Goal: Task Accomplishment & Management: Complete application form

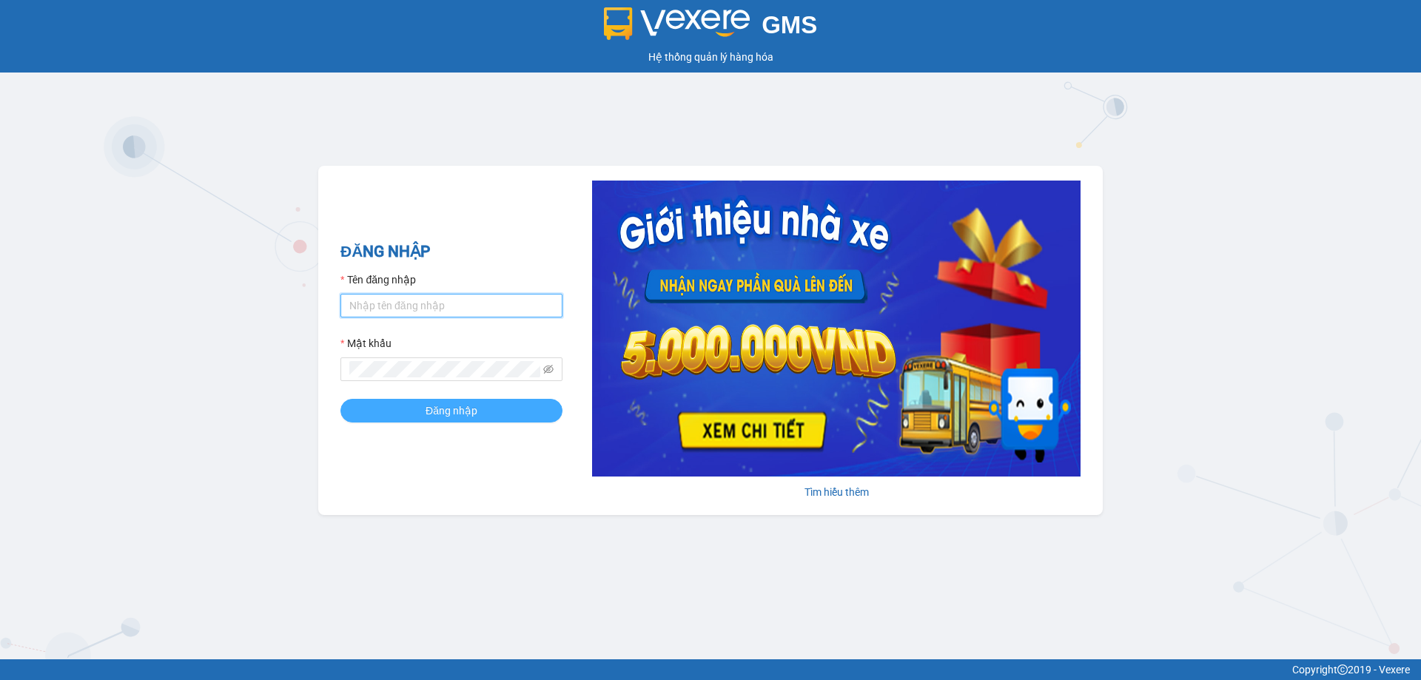
type input "muaalau.longhoan"
drag, startPoint x: 466, startPoint y: 414, endPoint x: 1032, endPoint y: 80, distance: 657.5
click at [466, 415] on span "Đăng nhập" at bounding box center [452, 411] width 52 height 16
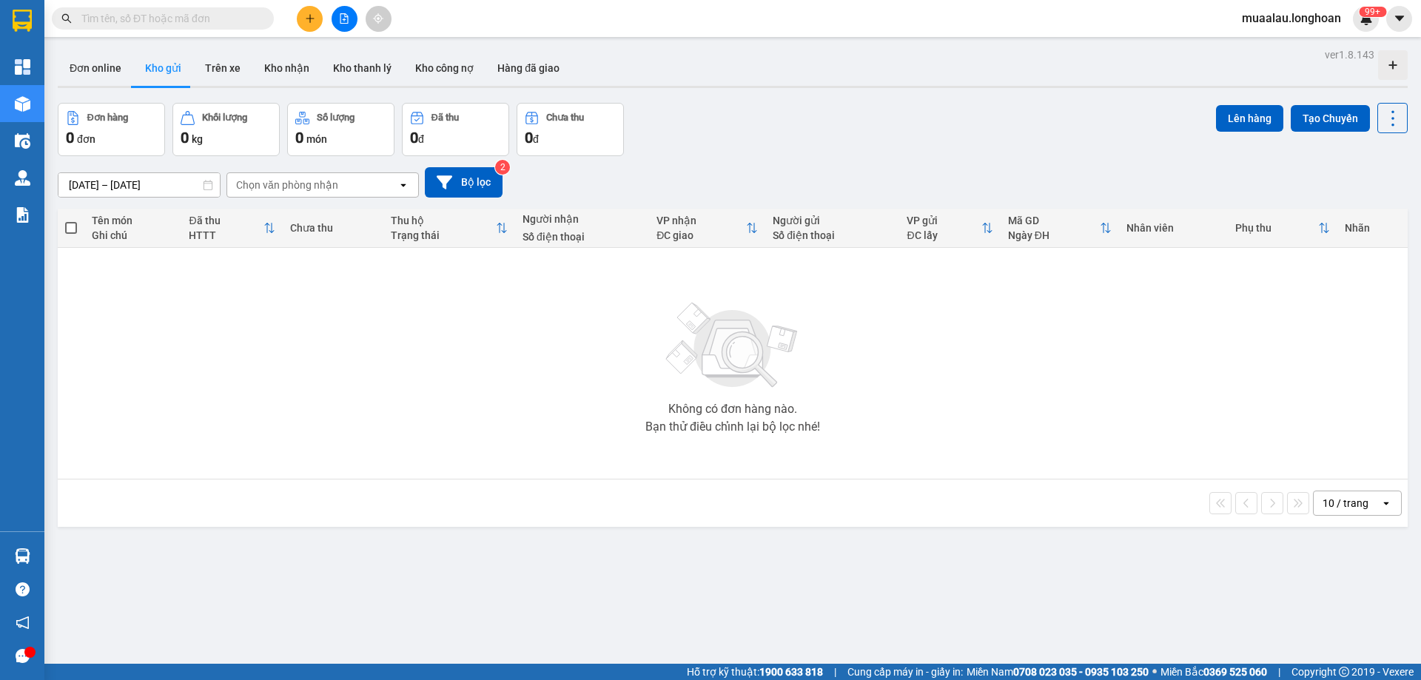
click at [145, 24] on input "text" at bounding box center [168, 18] width 175 height 16
paste input "0838222261"
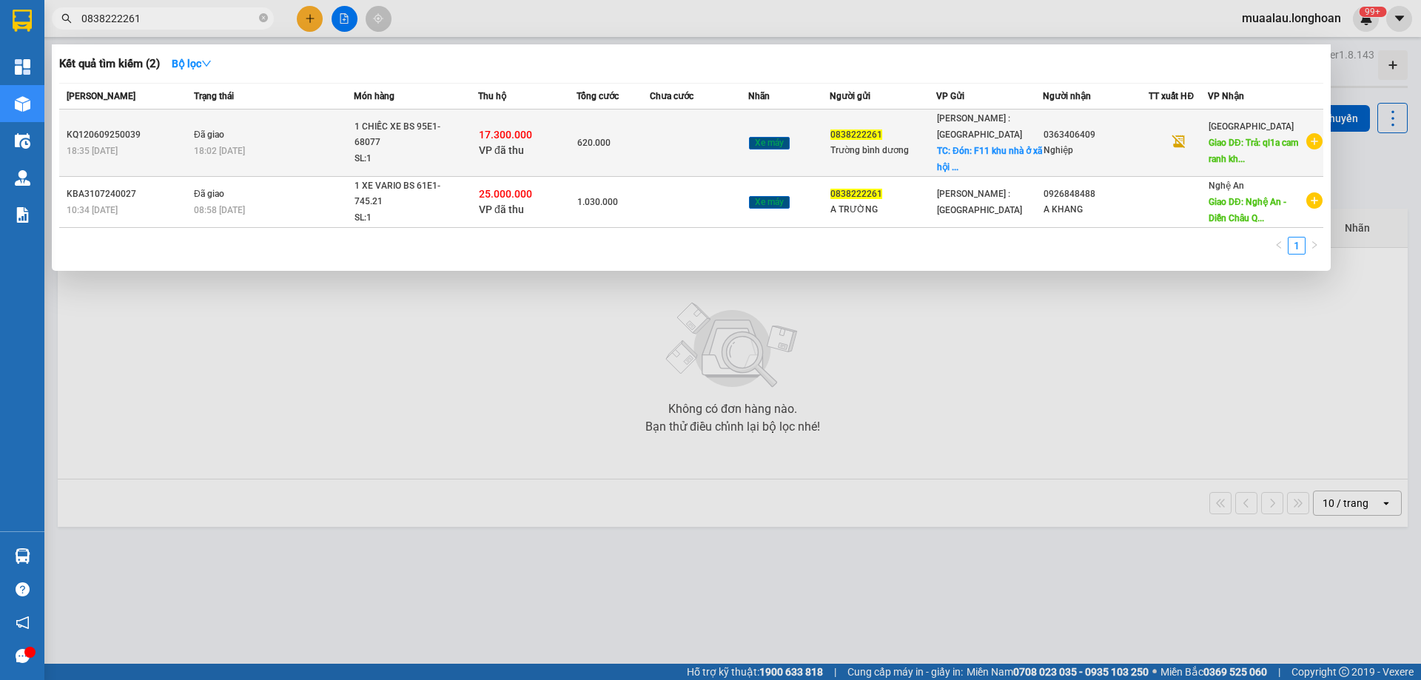
type input "0838222261"
click at [110, 138] on div "KQ120609250039" at bounding box center [128, 135] width 123 height 16
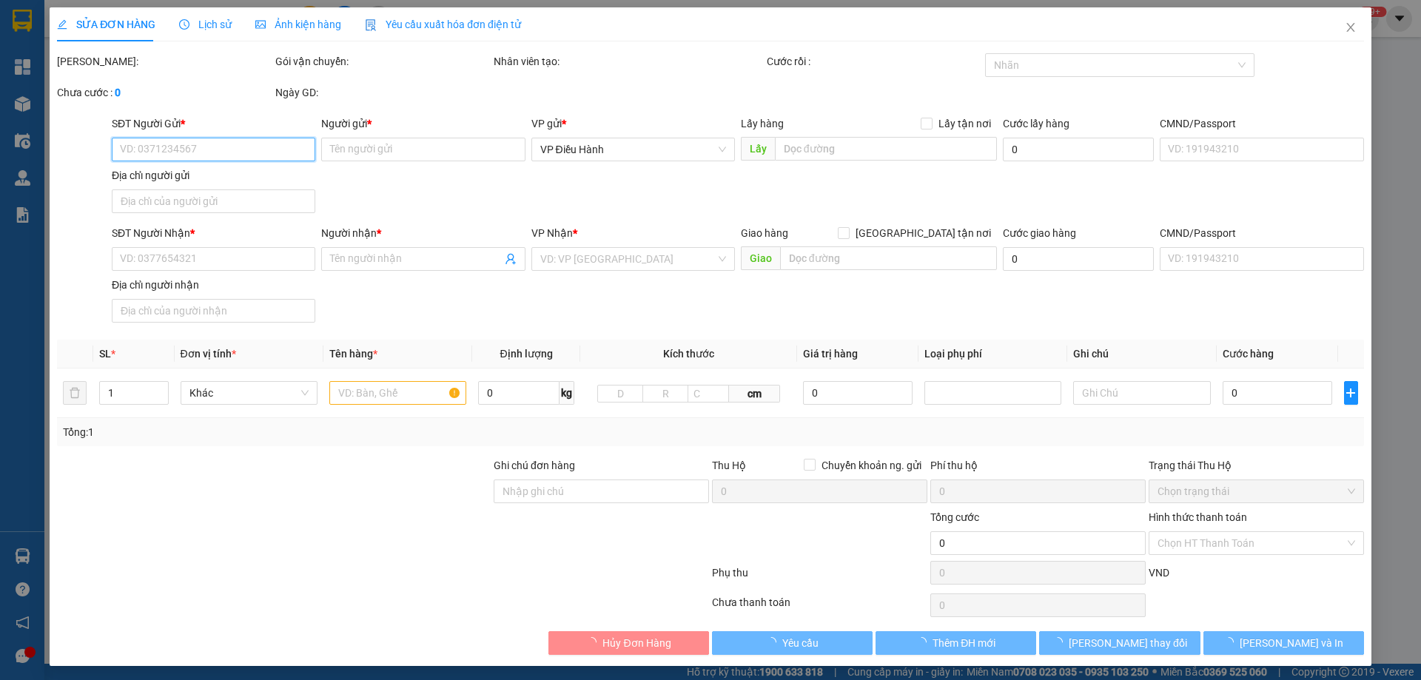
type input "0838222261"
type input "Trường bình dương"
checkbox input "true"
type input "Đón: F11 khu nhà ở xã hội công nhân becamex phường hoà phú thành phố thủ dầu 1 …"
type input "0363406409"
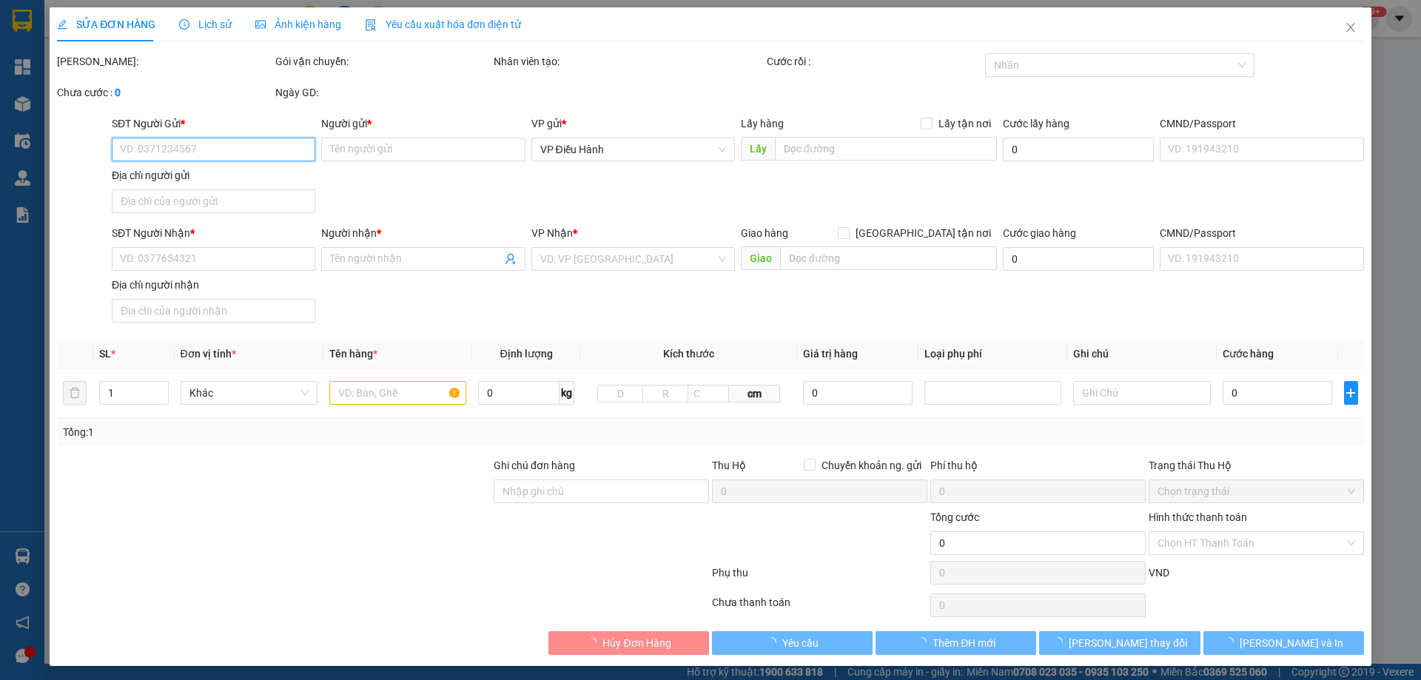
type input "Nghiệp"
type input "Trả: ql1a cam ranh khánh hòa"
type input "CHÌA KHÓA QUẤN TAY LÁI - CAVET ĐỂ TRONG COP"
checkbox input "true"
type input "17.300.000"
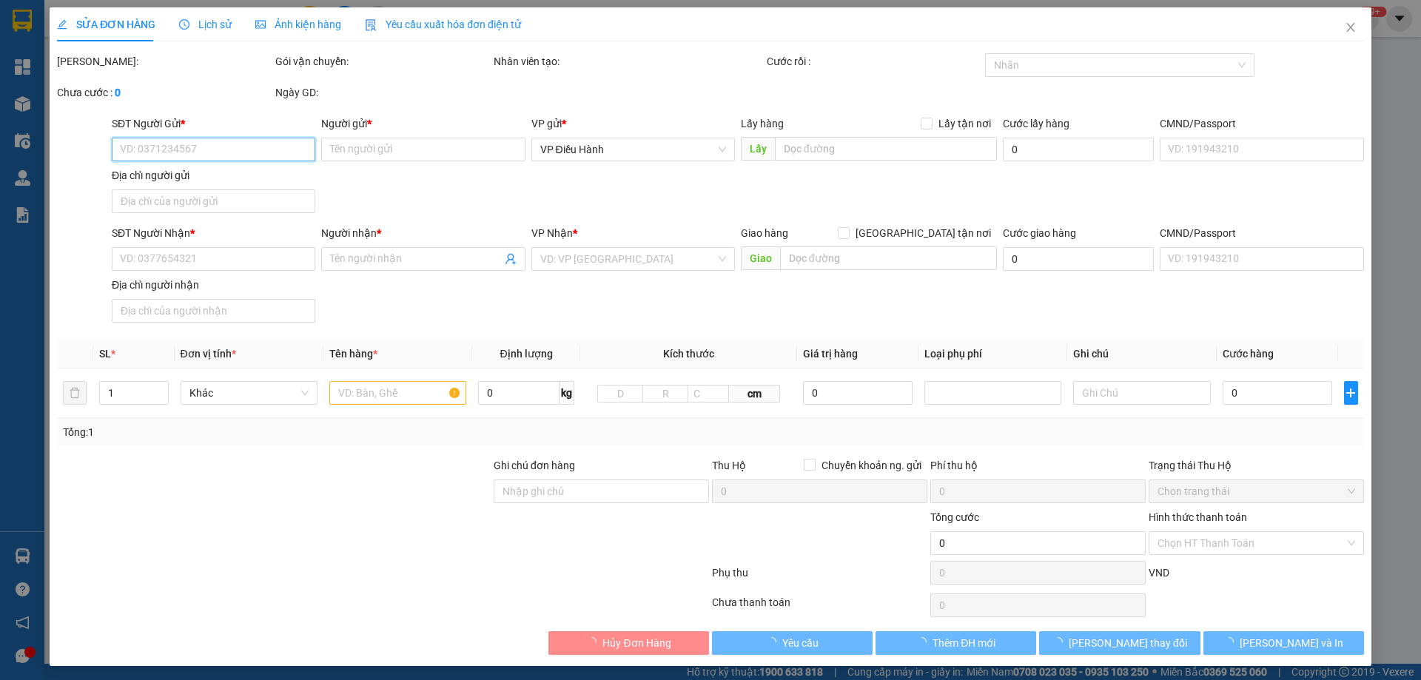
type input "35.000"
type input "620.000"
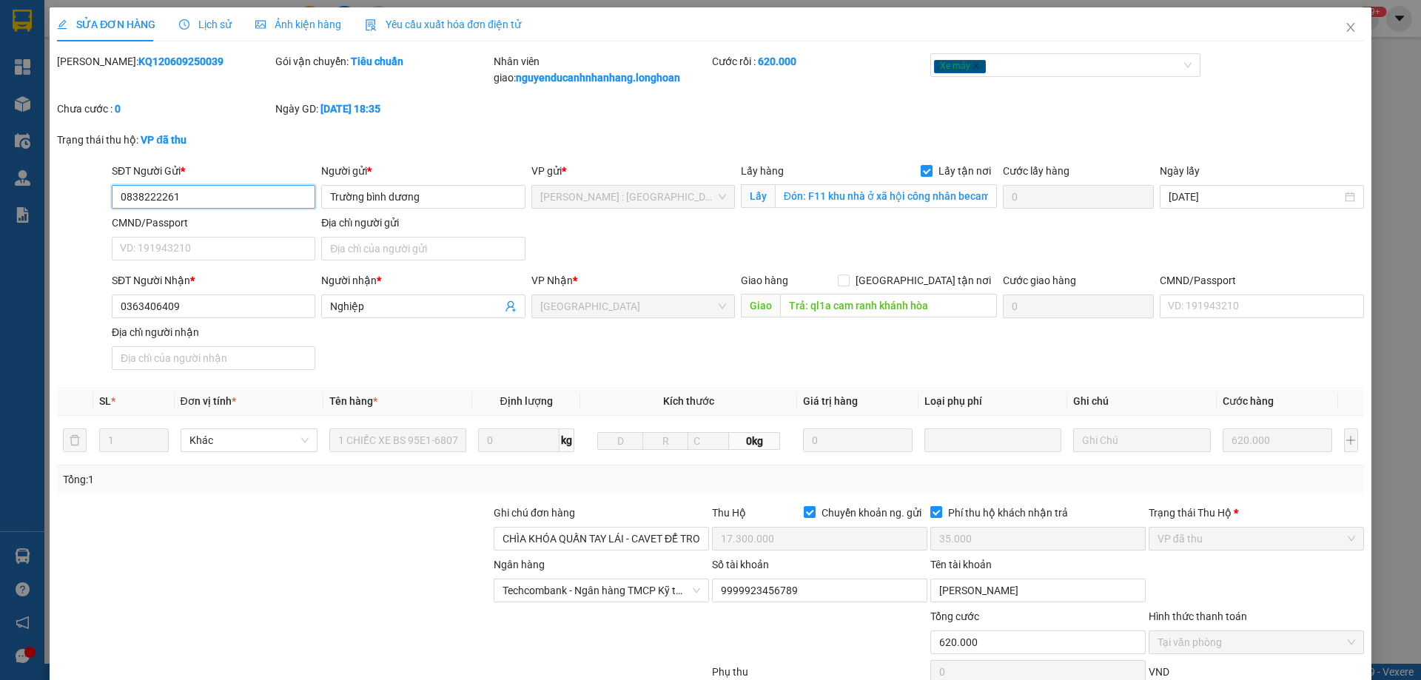
click at [192, 194] on input "0838222261" at bounding box center [214, 197] width 204 height 24
click at [803, 105] on div "Mã ĐH: KQ120609250039 Gói vận chuyển: Tiêu chuẩn Nhân viên giao: nguyenducanhnh…" at bounding box center [711, 92] width 1310 height 78
click at [1347, 27] on icon "close" at bounding box center [1351, 27] width 8 height 9
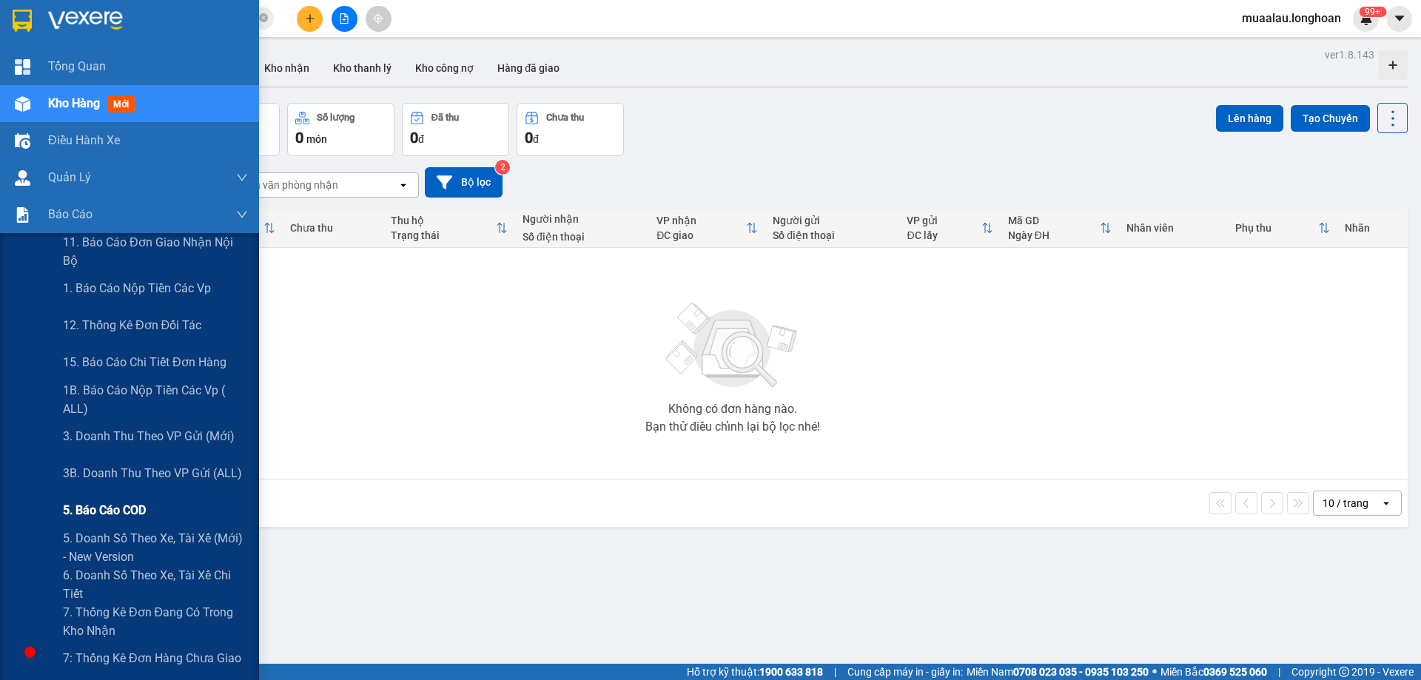
click at [133, 513] on span "5. Báo cáo COD" at bounding box center [104, 510] width 83 height 19
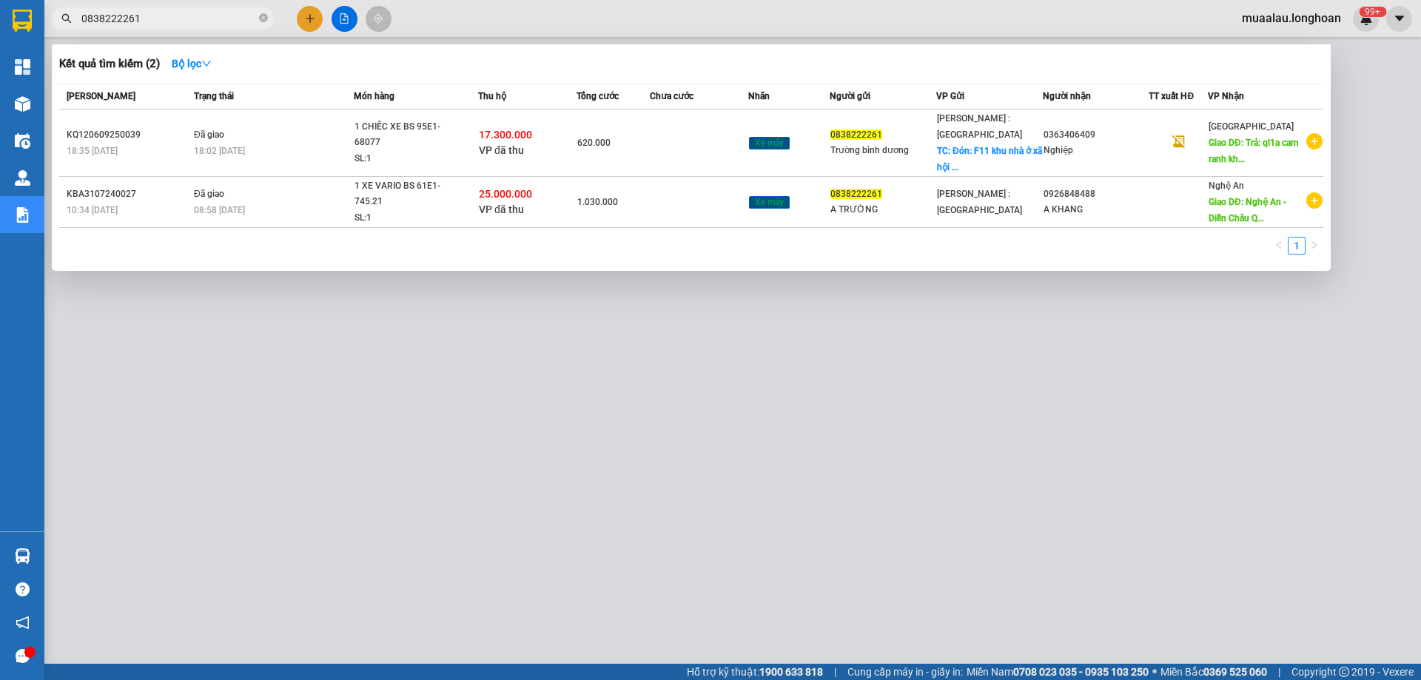
click at [184, 16] on input "0838222261" at bounding box center [168, 18] width 175 height 16
paste input "KQ120509250024"
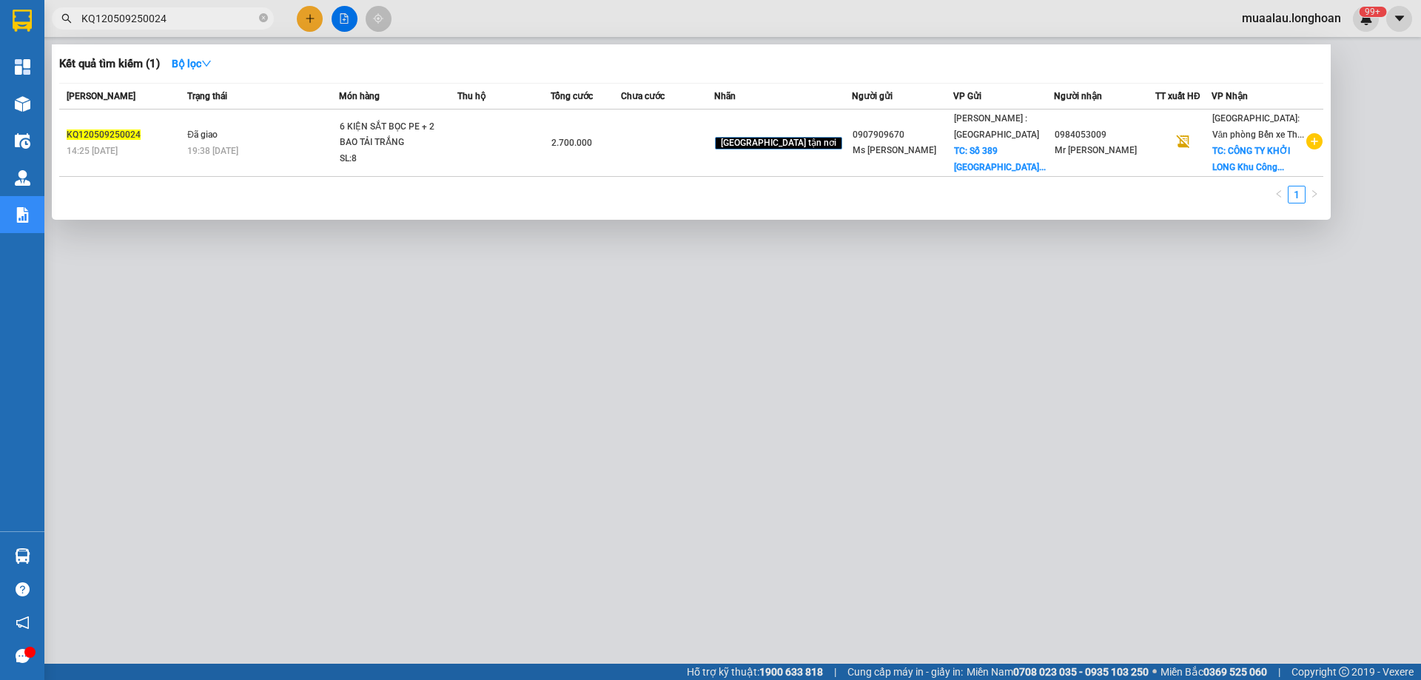
click at [639, 557] on div at bounding box center [710, 340] width 1421 height 680
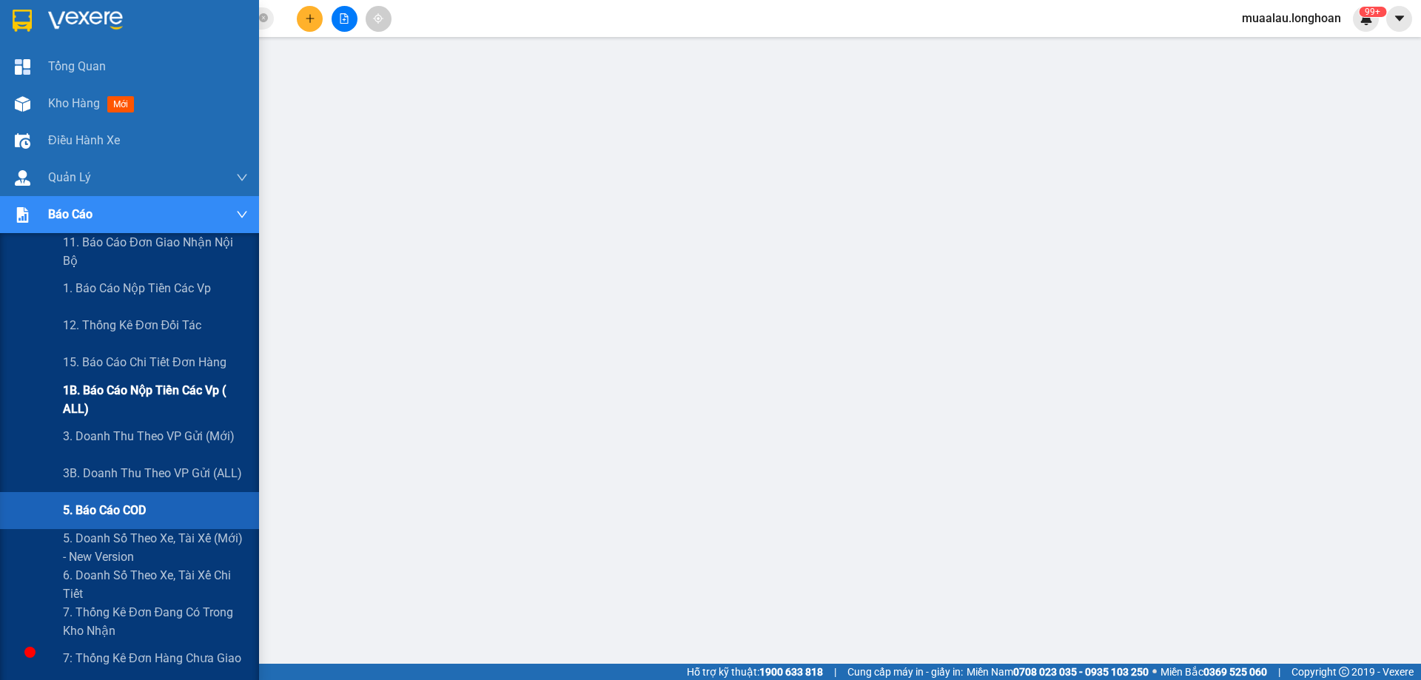
click at [131, 404] on span "1B. Báo cáo nộp tiền các vp ( ALL)" at bounding box center [155, 399] width 185 height 37
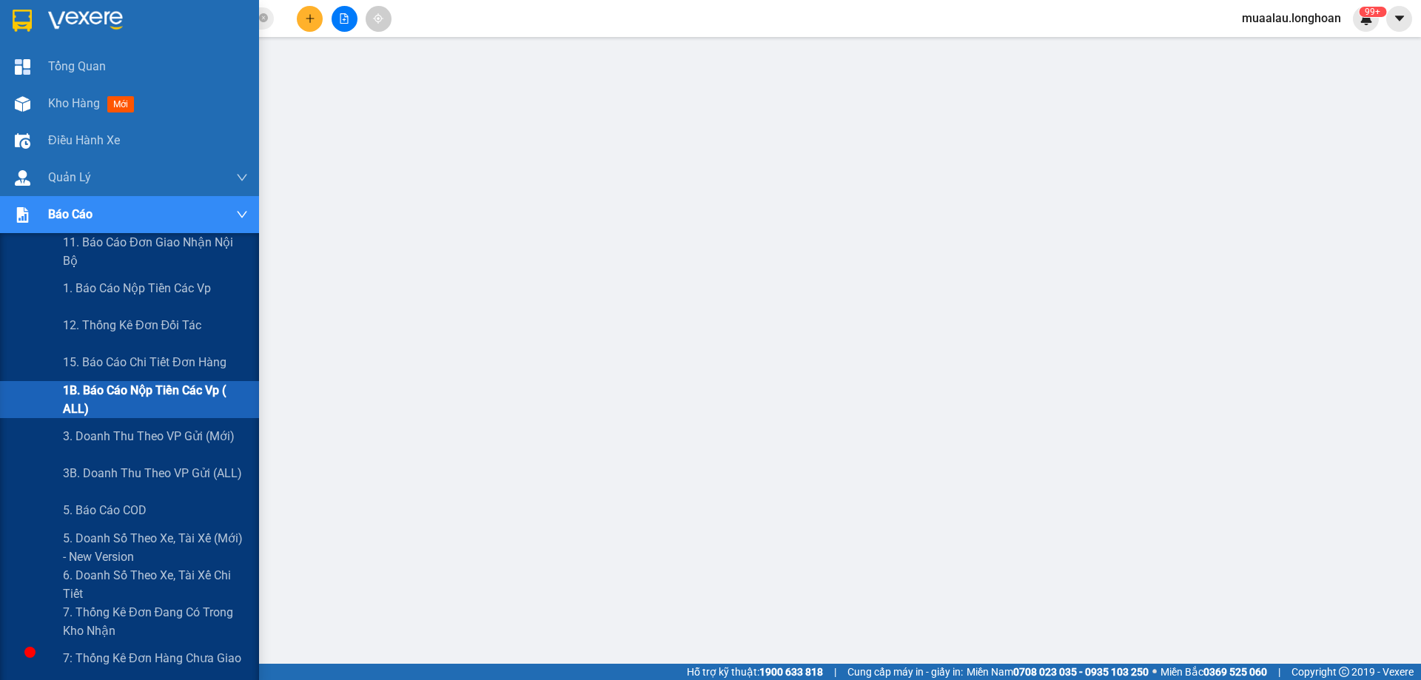
click at [136, 402] on span "1B. Báo cáo nộp tiền các vp ( ALL)" at bounding box center [155, 399] width 185 height 37
click at [129, 365] on span "15. Báo cáo chi tiết đơn hàng" at bounding box center [145, 362] width 164 height 19
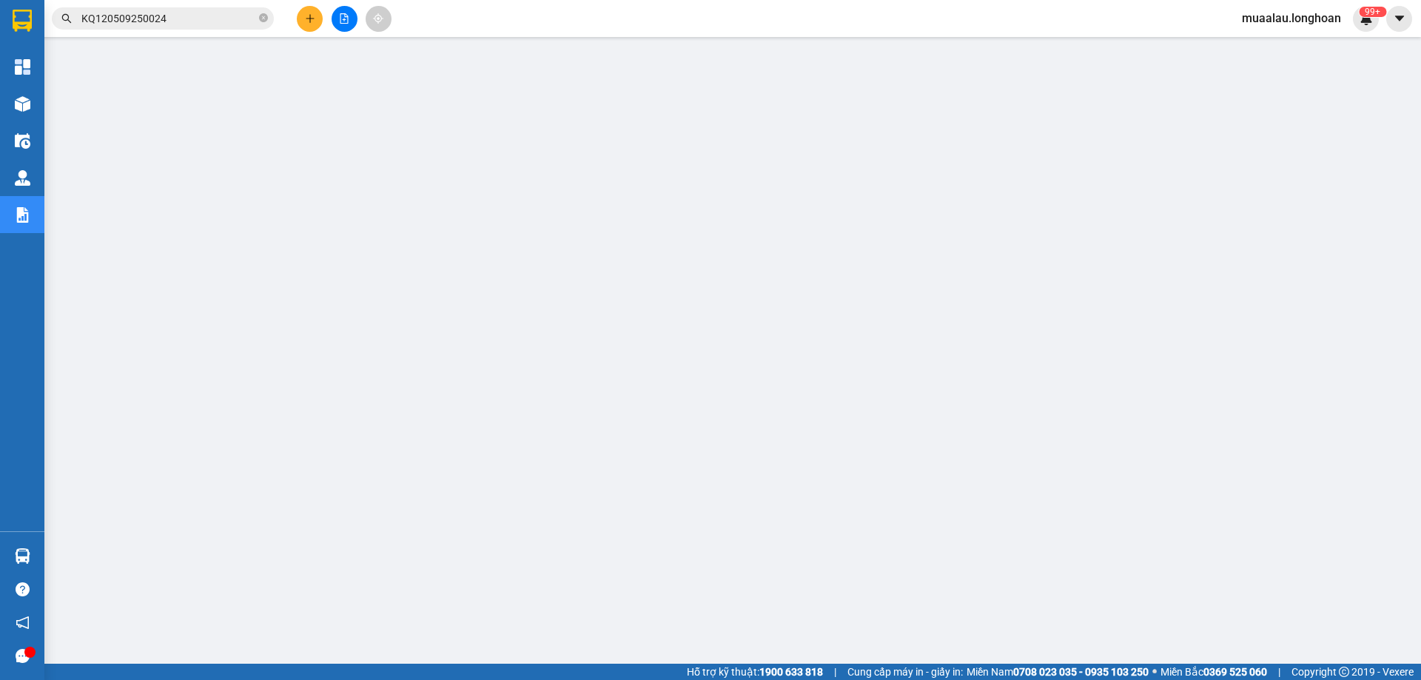
click at [167, 19] on input "KQ120509250024" at bounding box center [168, 18] width 175 height 16
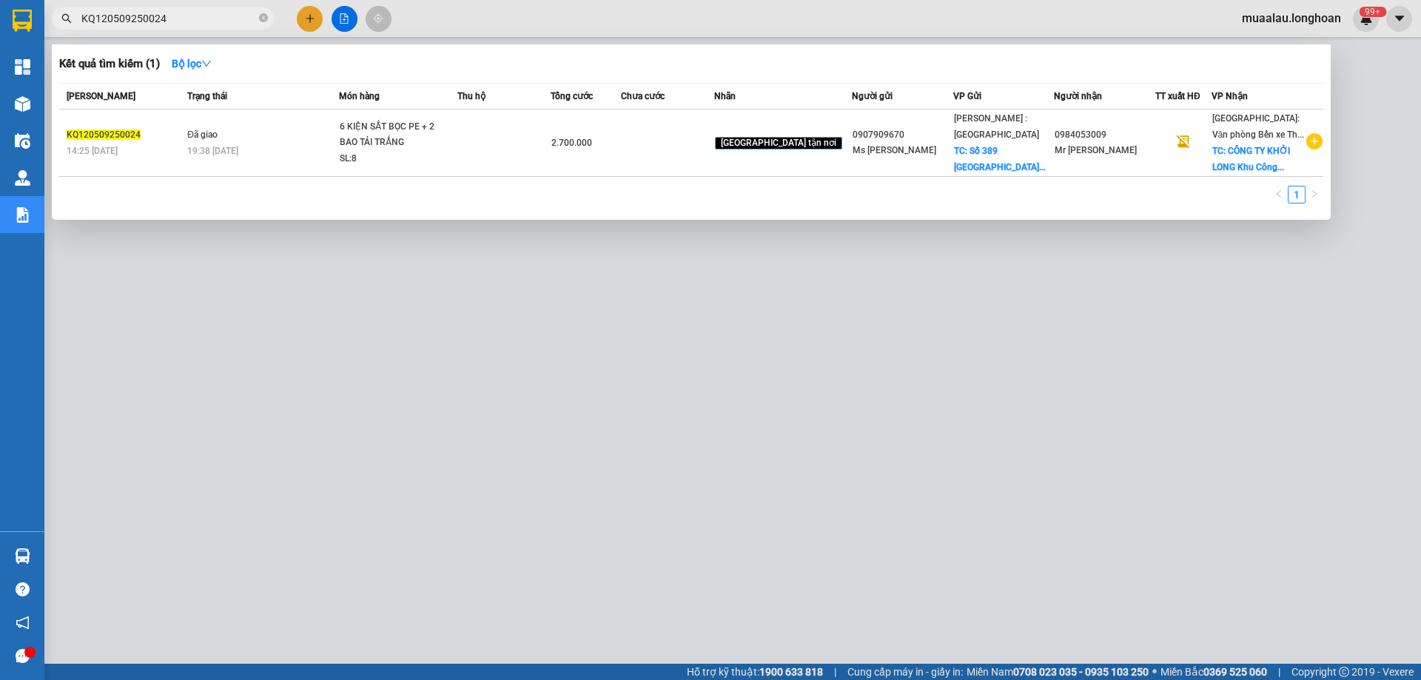
click at [167, 19] on input "KQ120509250024" at bounding box center [168, 18] width 175 height 16
paste input "HNTH0609250007"
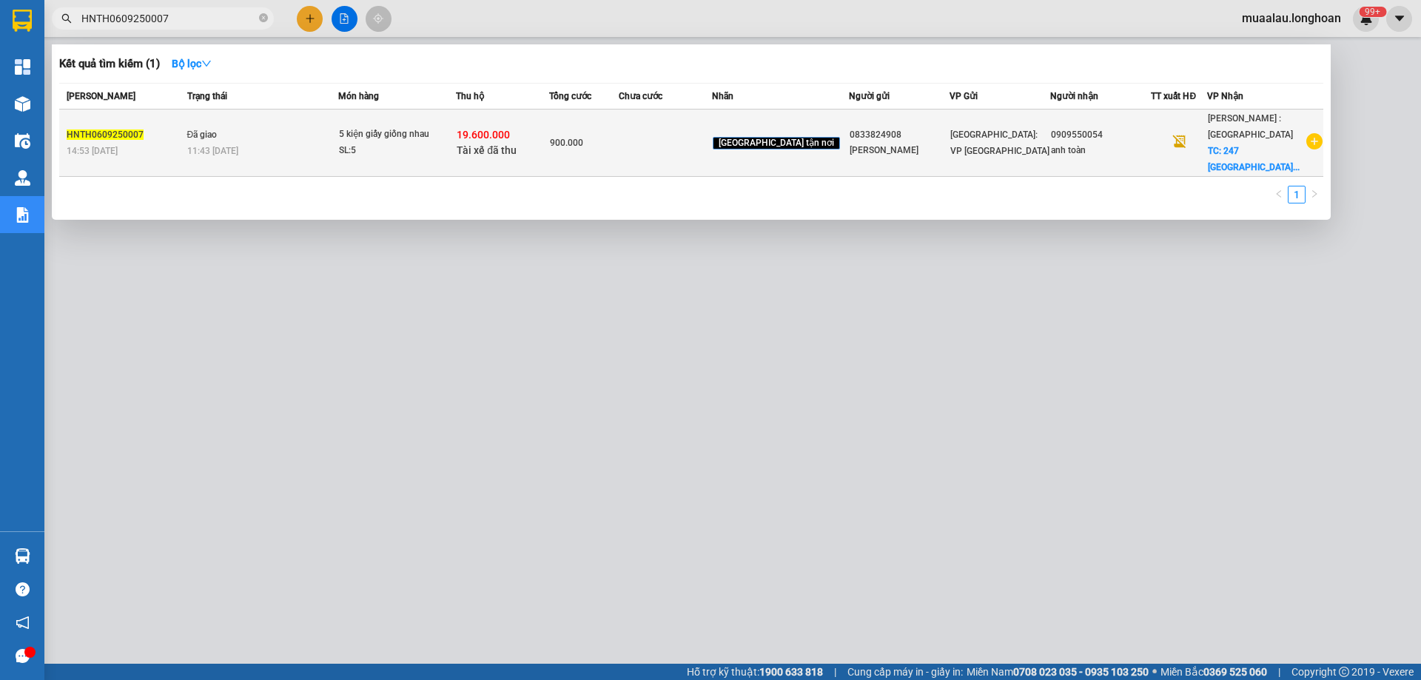
type input "HNTH0609250007"
click at [195, 135] on span "Đã giao" at bounding box center [202, 135] width 30 height 10
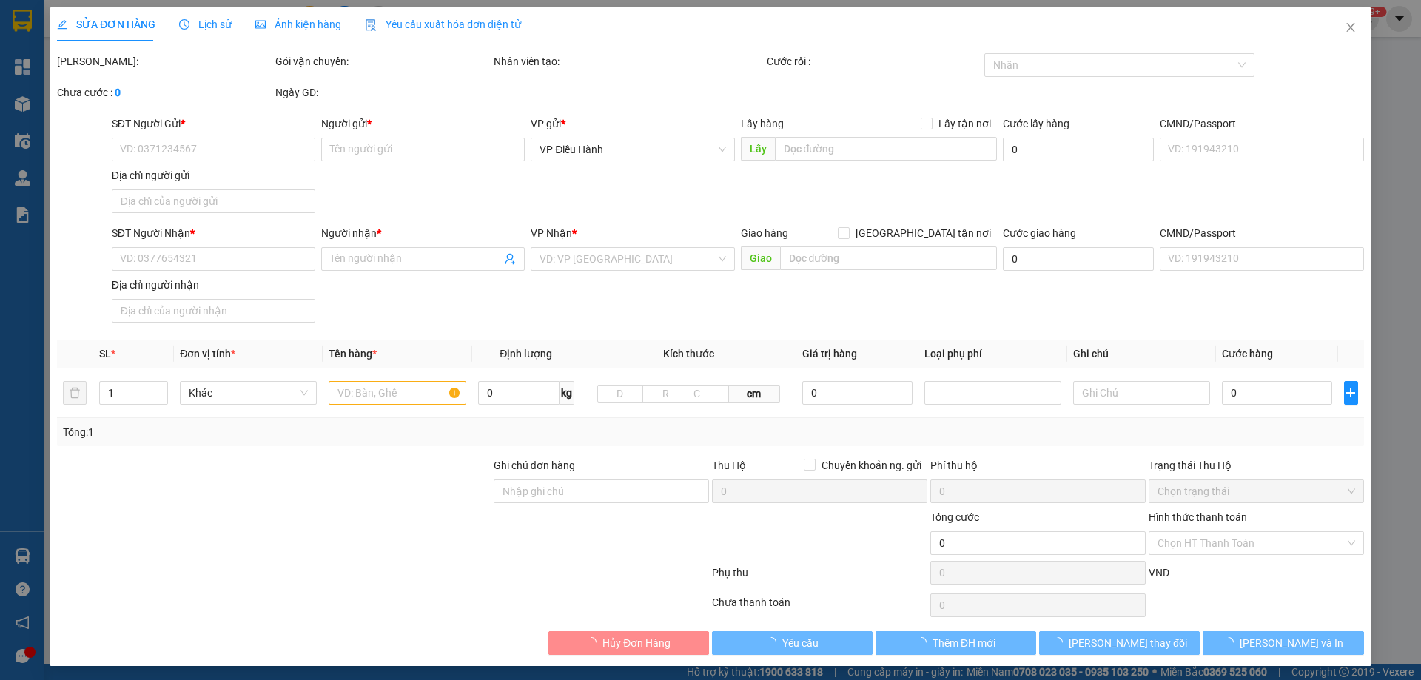
type input "0833824908"
type input "liêm chung"
type input "0909550054"
type input "anh toàn"
checkbox input "true"
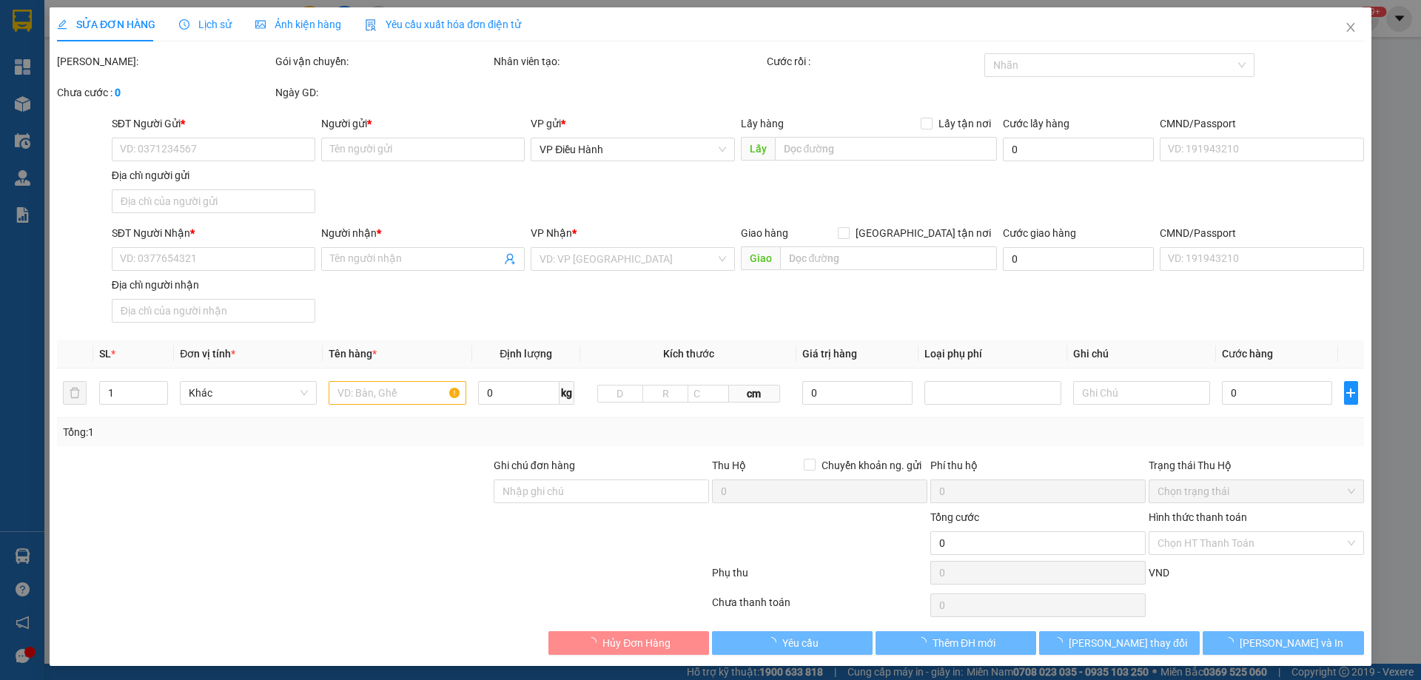
type input "247 Hoà Bình phường hiệp Tân quận Tân Phú hcm"
type input "để đúng chiều"
checkbox input "true"
type input "19.600.000"
type input "35.000"
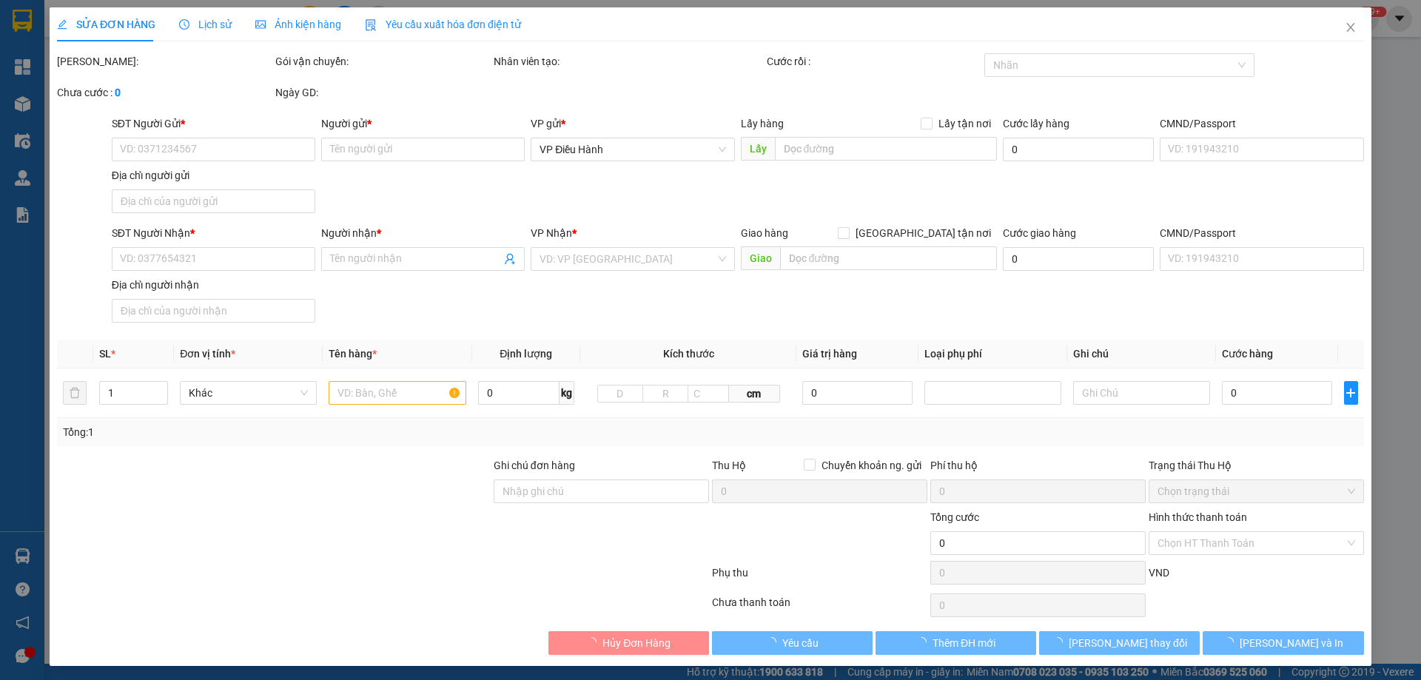
type input "900.000"
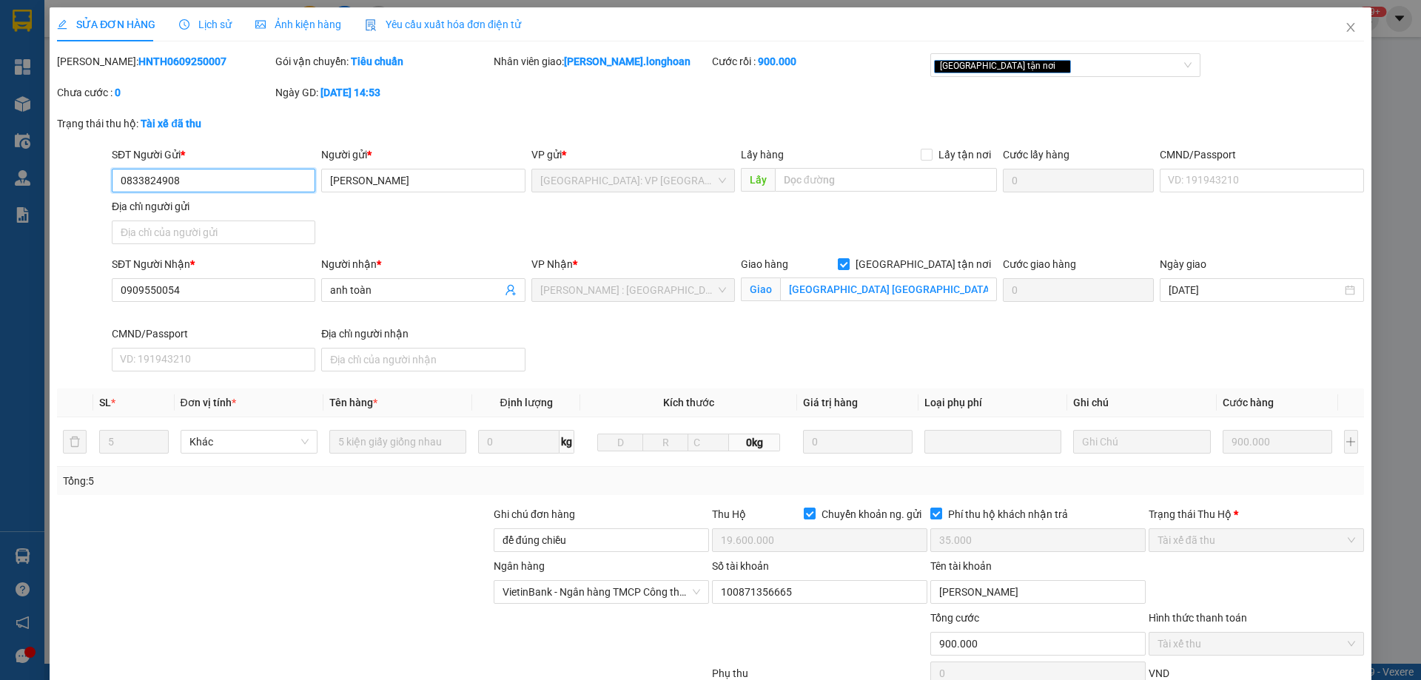
click at [181, 184] on input "0833824908" at bounding box center [214, 181] width 204 height 24
click at [1345, 30] on icon "close" at bounding box center [1351, 27] width 12 height 12
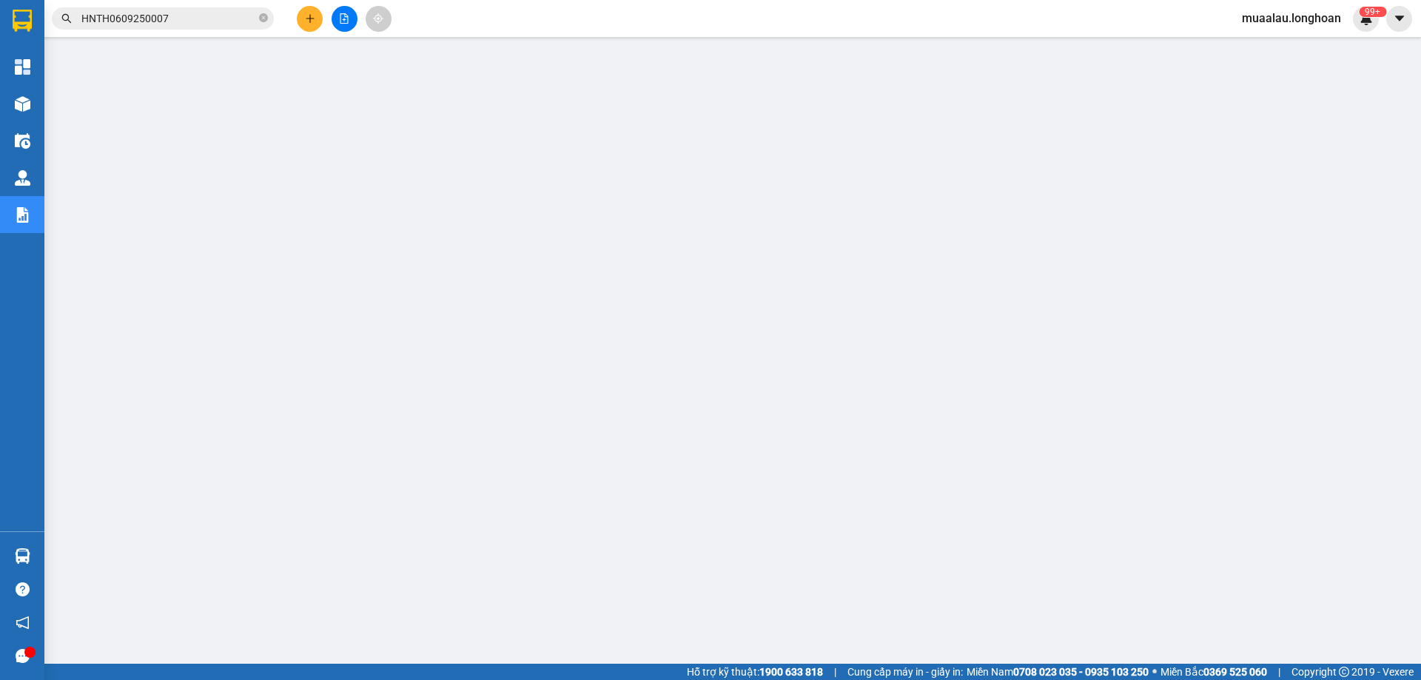
click at [193, 19] on input "HNTH0609250007" at bounding box center [168, 18] width 175 height 16
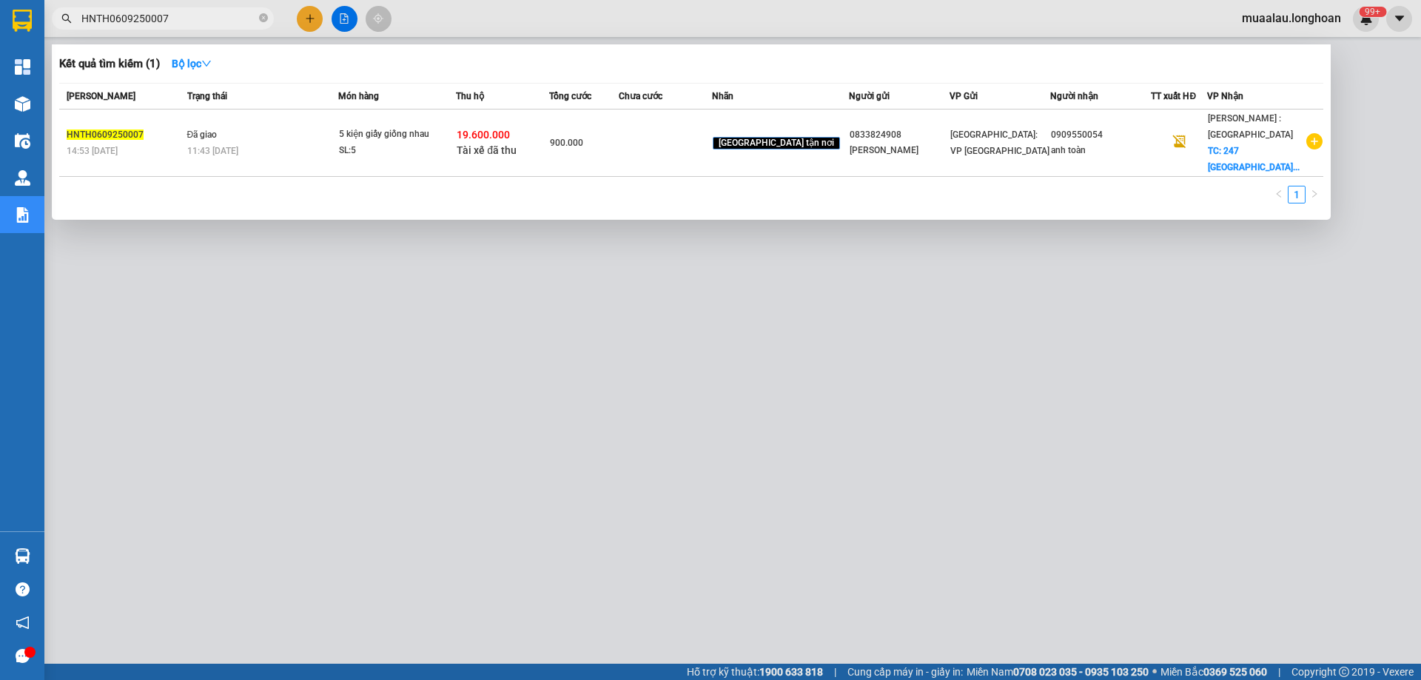
click at [193, 19] on input "HNTH0609250007" at bounding box center [168, 18] width 175 height 16
paste input "KQ120409250046"
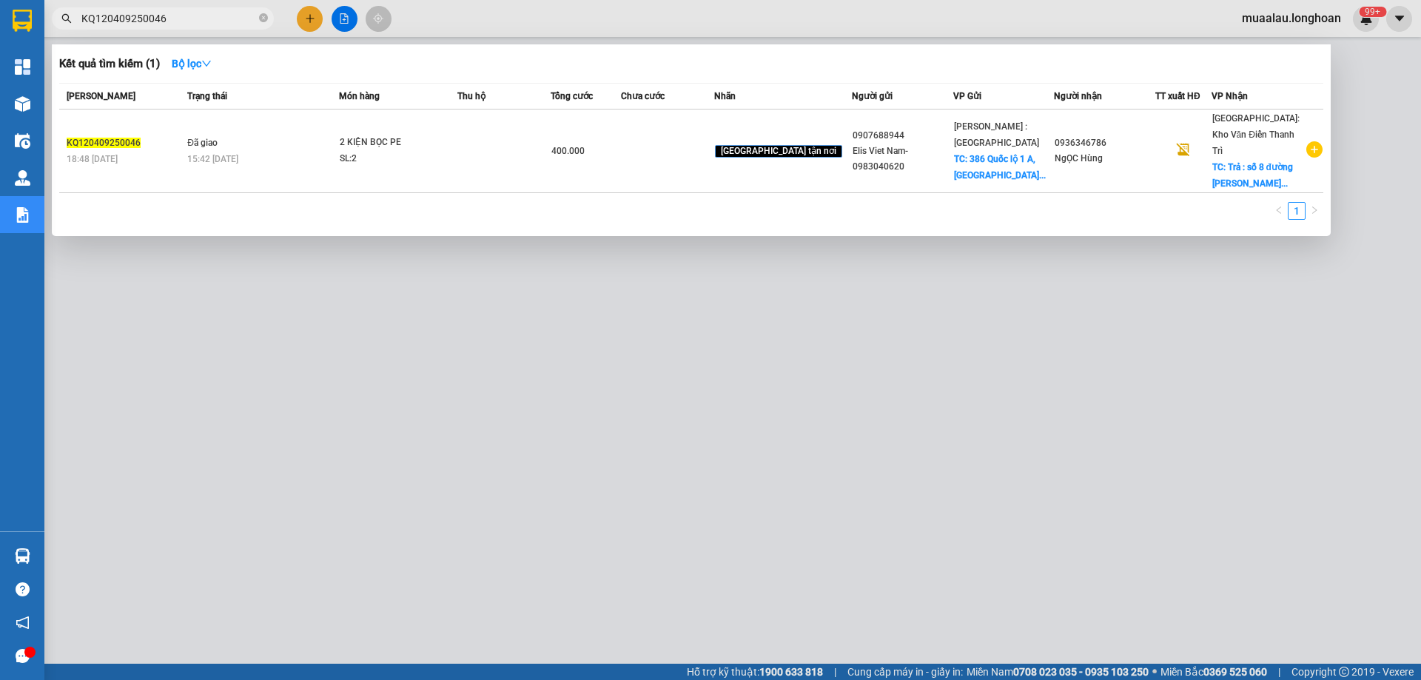
click at [190, 23] on input "KQ120409250046" at bounding box center [168, 18] width 175 height 16
paste input "3008250009"
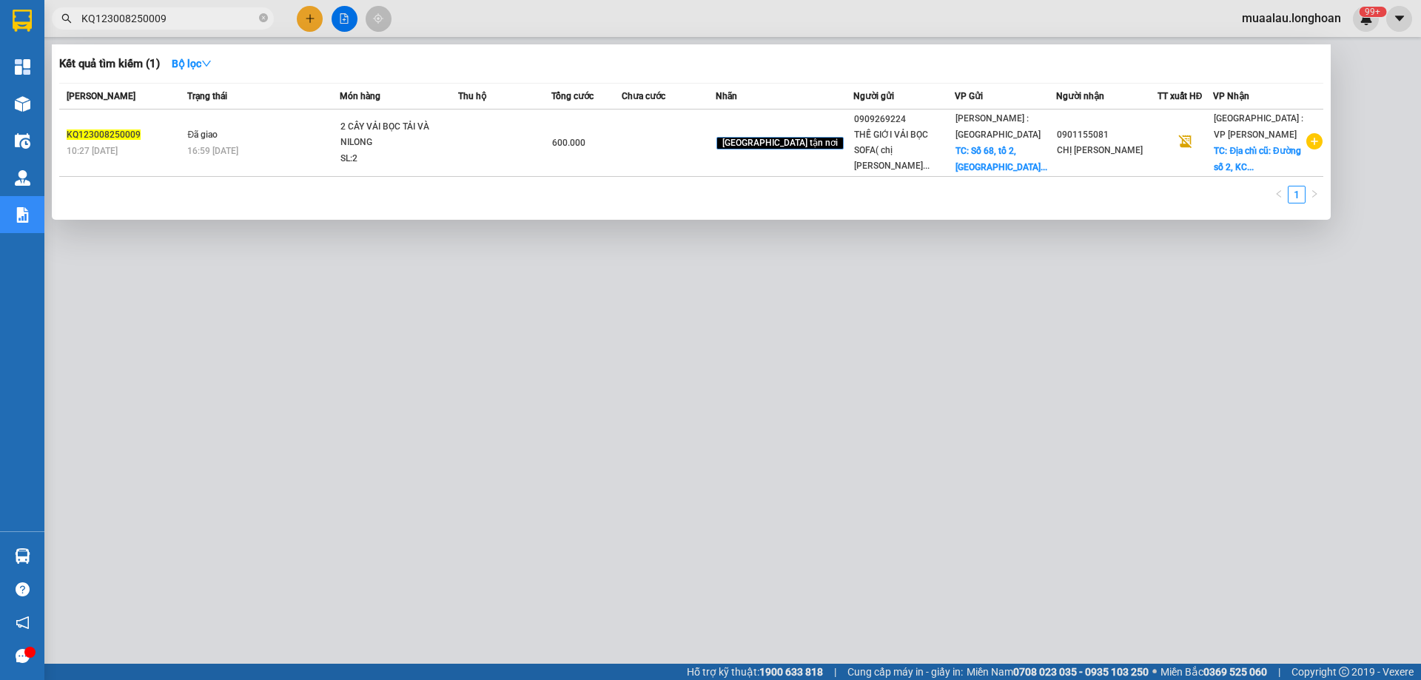
click at [196, 366] on div at bounding box center [710, 340] width 1421 height 680
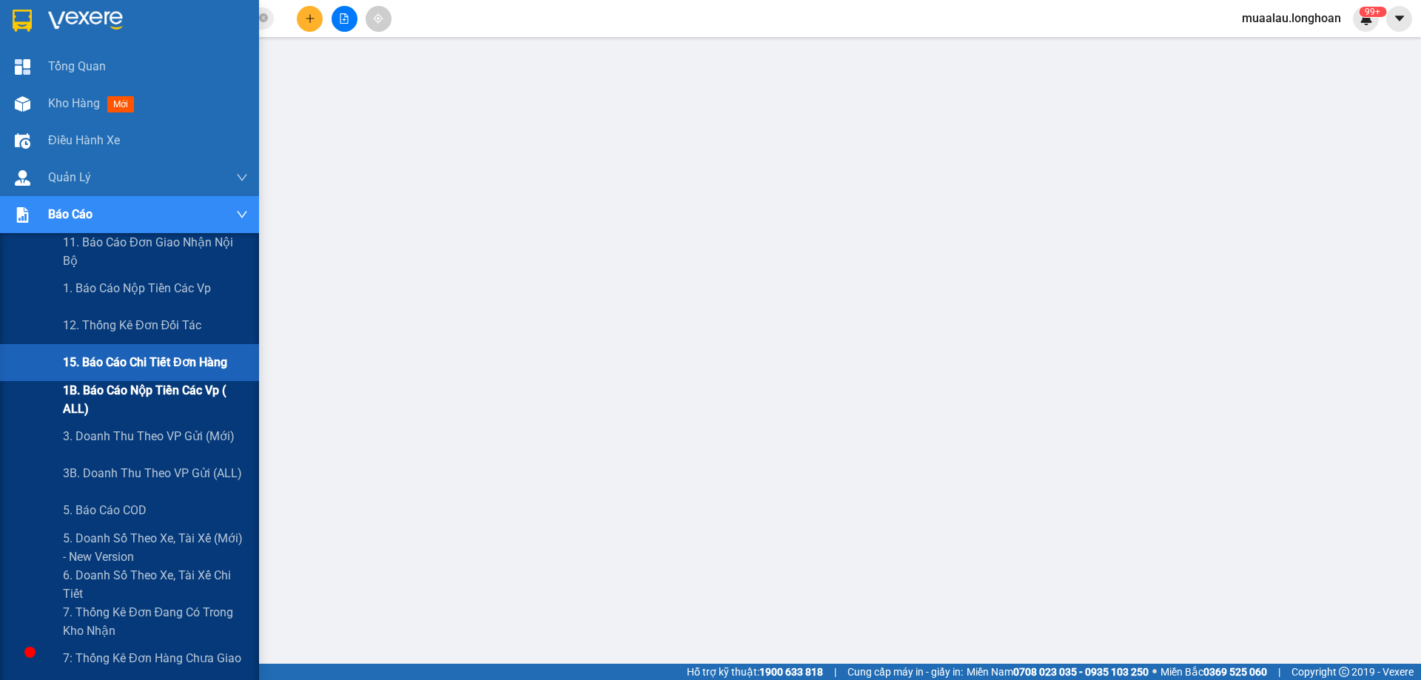
click at [132, 392] on span "1B. Báo cáo nộp tiền các vp ( ALL)" at bounding box center [155, 399] width 185 height 37
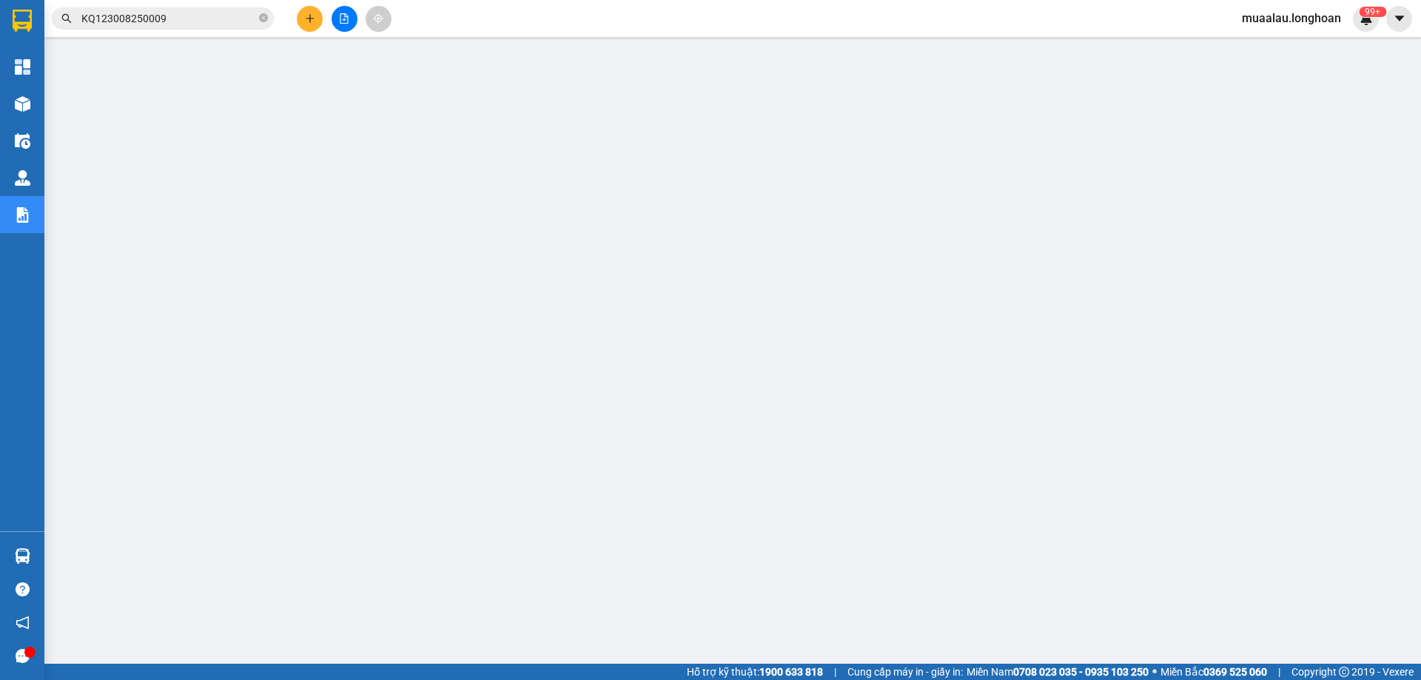
click at [192, 15] on input "KQ123008250009" at bounding box center [168, 18] width 175 height 16
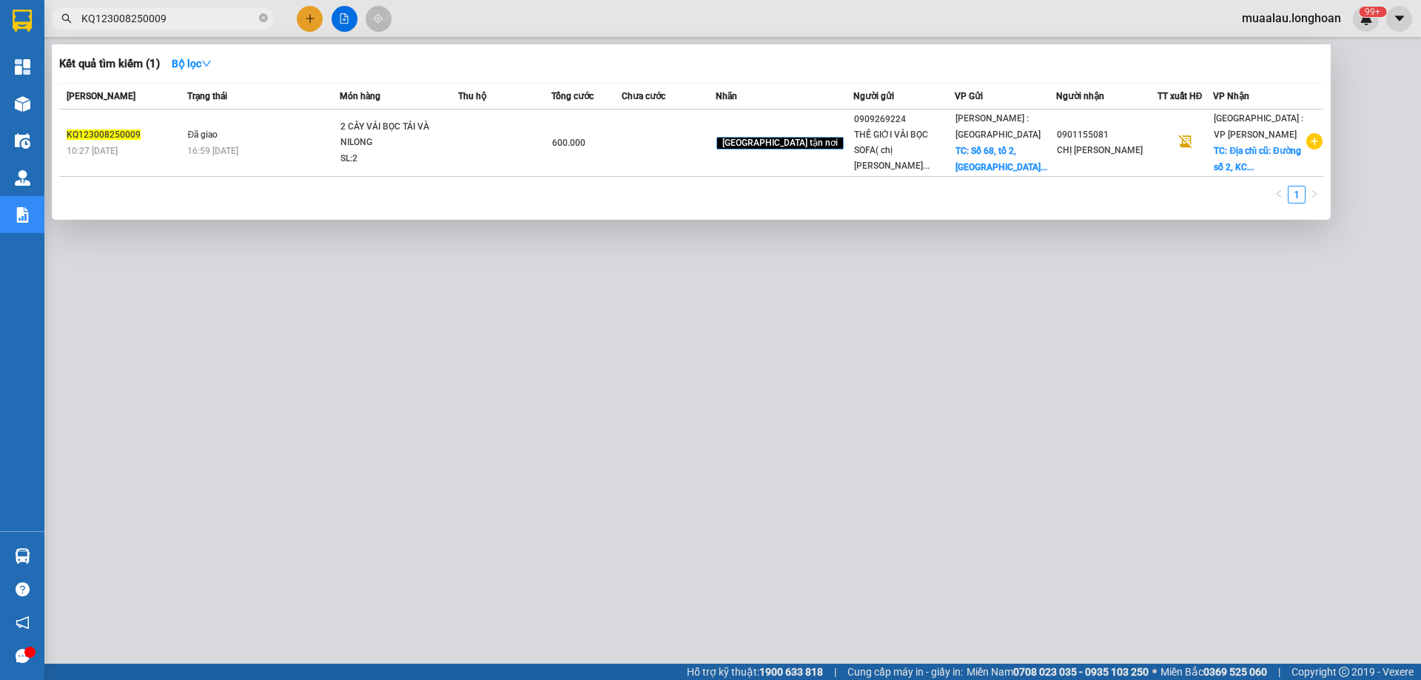
click at [192, 15] on input "KQ123008250009" at bounding box center [168, 18] width 175 height 16
click at [170, 18] on input "KQ123008250009" at bounding box center [168, 18] width 175 height 16
paste input "VHBT1009250025"
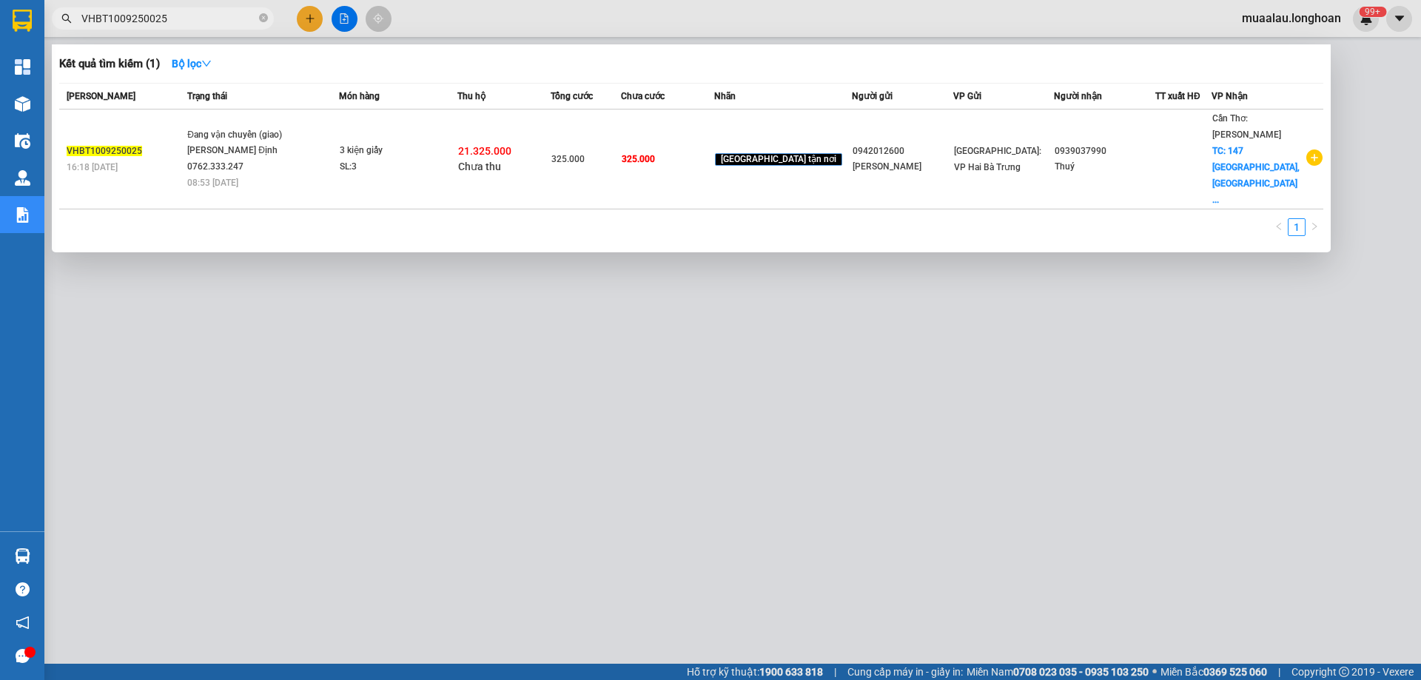
paste input "0905251859"
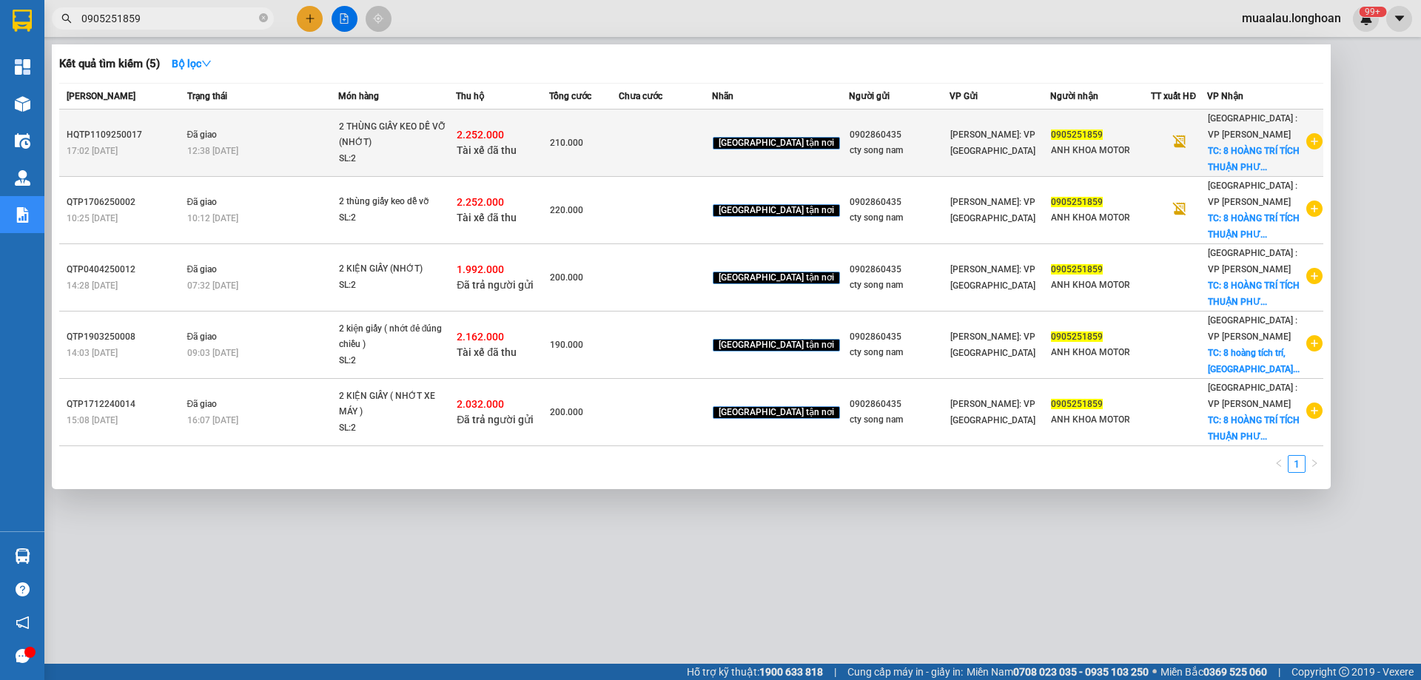
type input "0905251859"
click at [181, 143] on div "17:02 - 11/09" at bounding box center [125, 151] width 116 height 16
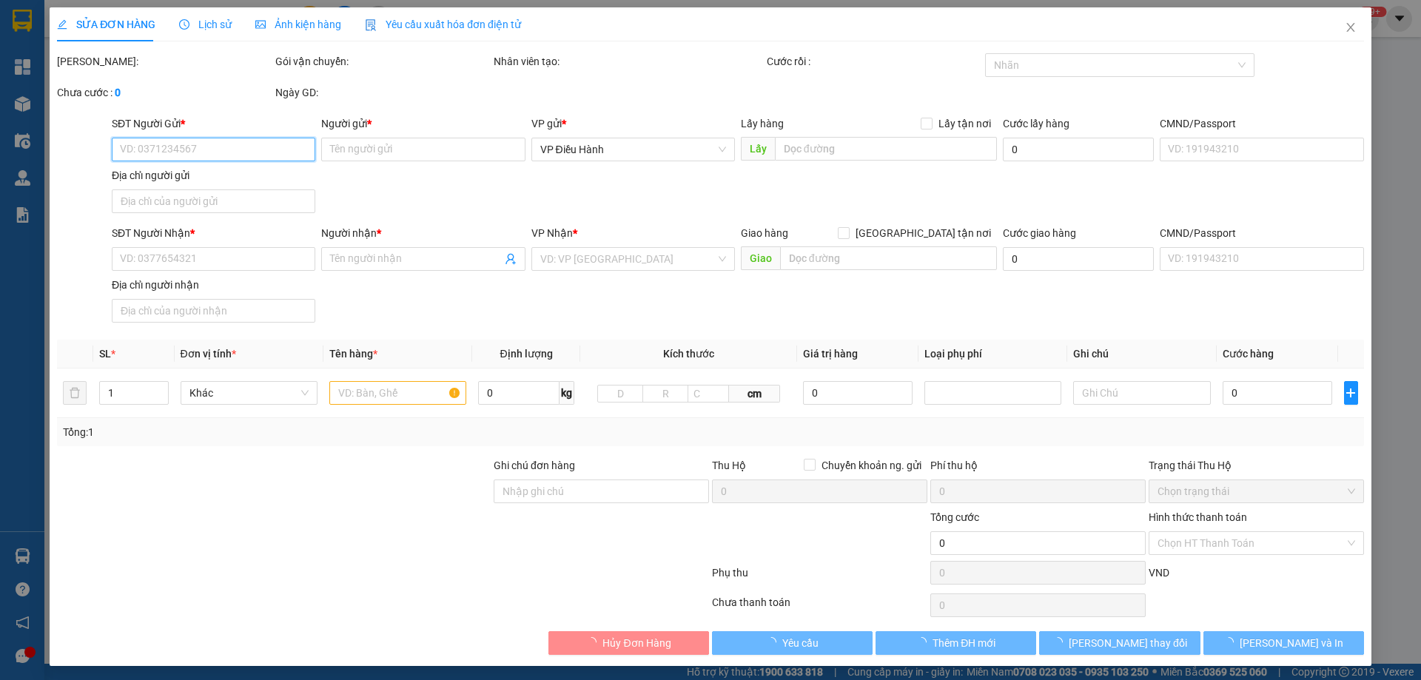
type input "0902860435"
type input "cty song nam"
type input "0905251859"
type input "ANH KHOA MOTOR"
checkbox input "true"
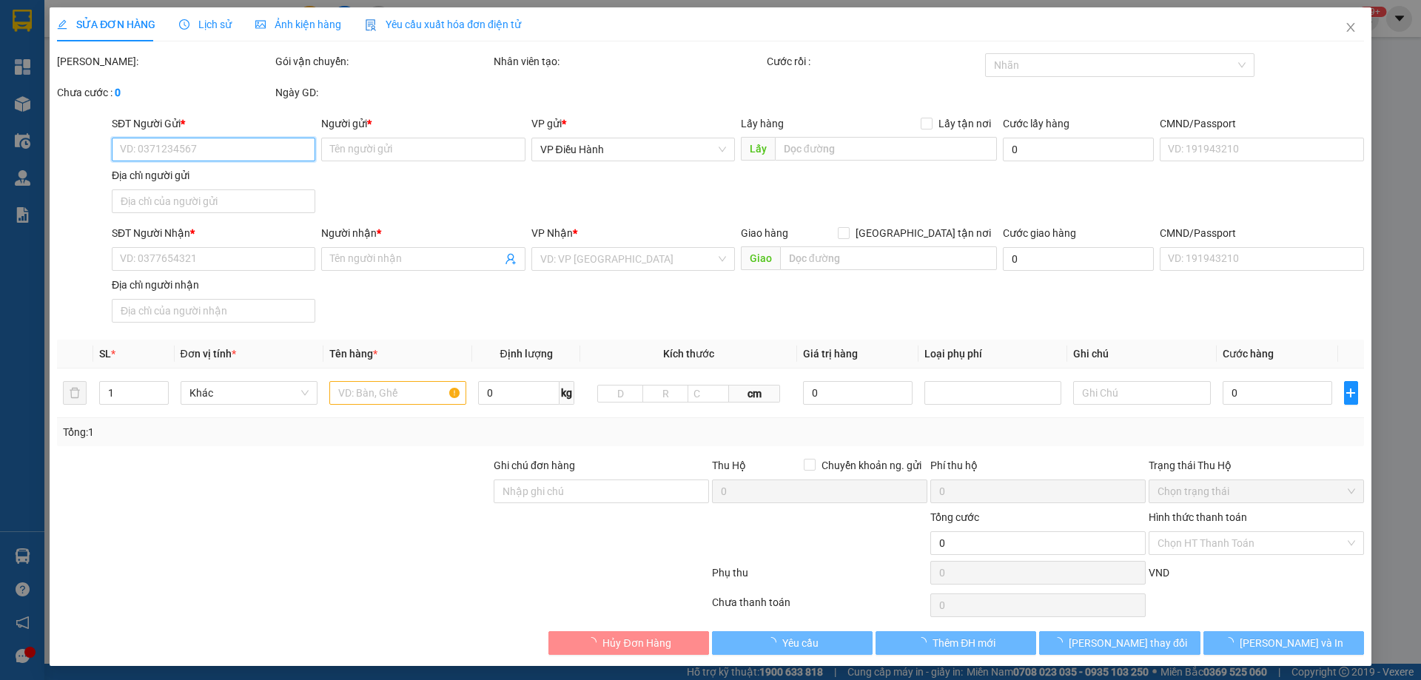
type input "8 HOÀNG TRÍ TÍCH THUẬN PHƯỚC HẢI CHÂU đà nẵng"
type input "ĐỂ ĐÚNG CHIỀU, BỂ VỠ KHÔNG ĐỀN"
checkbox input "true"
type input "2.252.000"
type input "20.000"
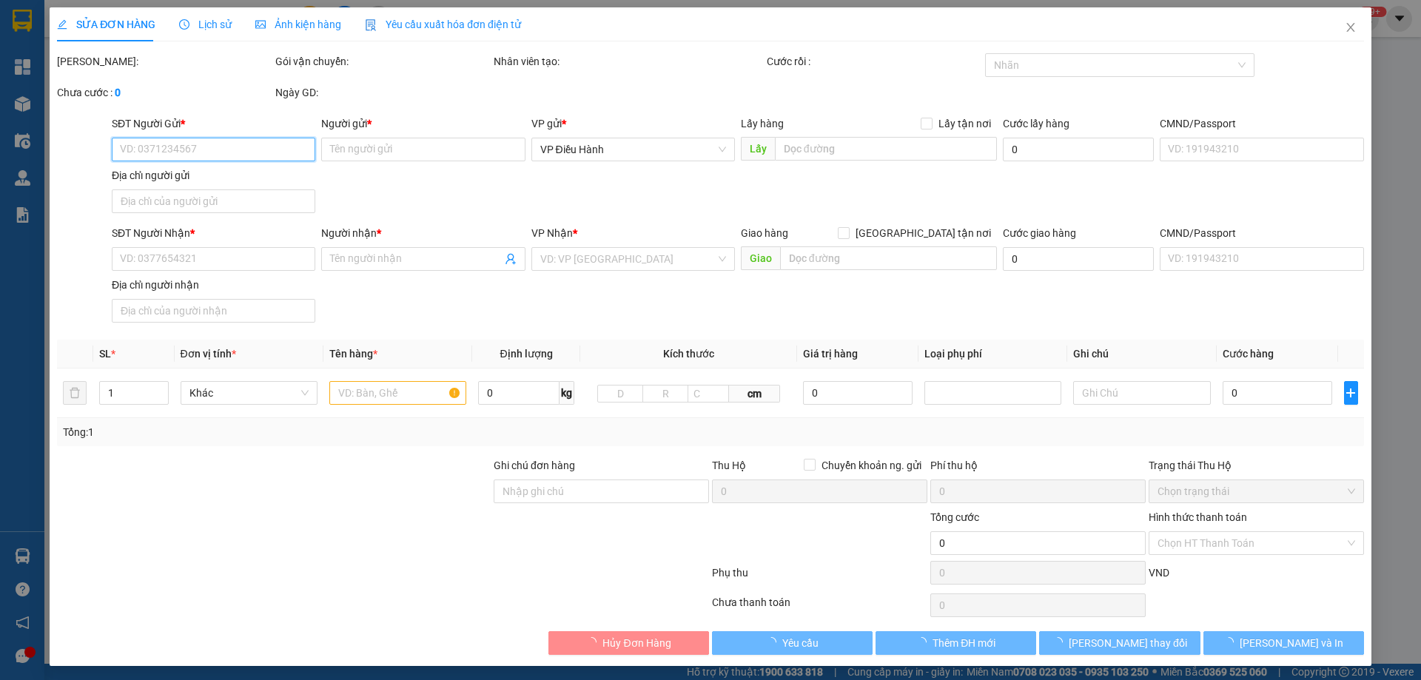
type input "210.000"
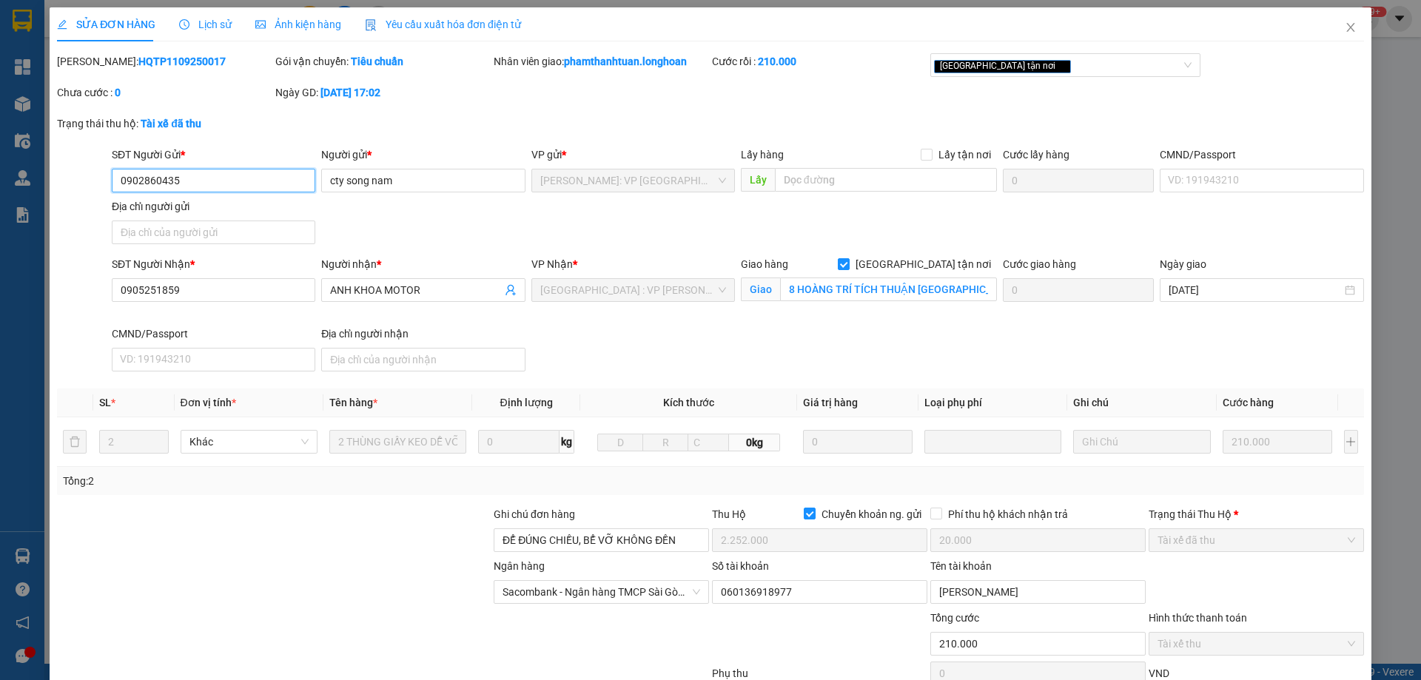
drag, startPoint x: 201, startPoint y: 181, endPoint x: 88, endPoint y: 194, distance: 114.1
click at [88, 194] on div "SĐT Người Gửi * 0902860435 0902860435 Người gửi * cty song nam VP gửi * Hồ Chí …" at bounding box center [711, 199] width 1310 height 104
click at [401, 228] on div "SĐT Người Gửi * 0902860435 Người gửi * cty song nam VP gửi * Hồ Chí Minh: VP Qu…" at bounding box center [738, 199] width 1259 height 104
click at [1347, 30] on icon "close" at bounding box center [1351, 27] width 8 height 9
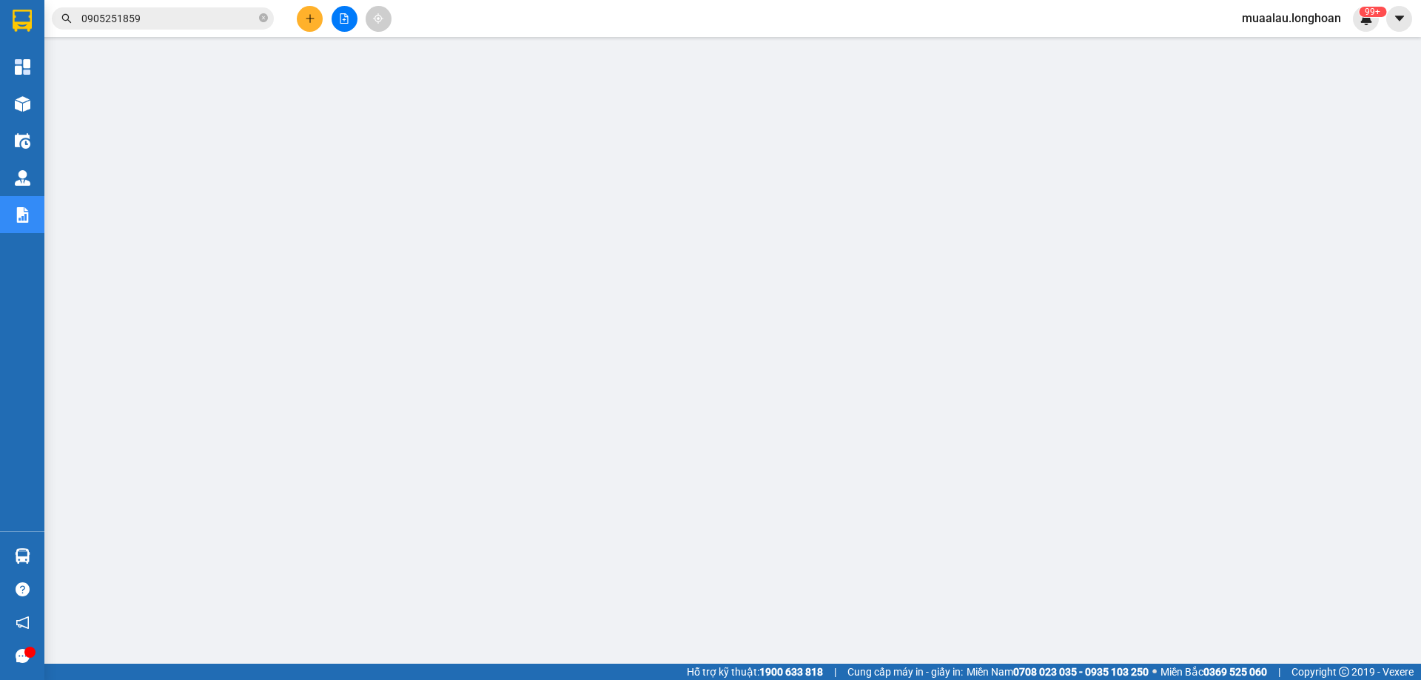
click at [182, 6] on div "Kết quả tìm kiếm ( 5 ) Bộ lọc Mã ĐH Trạng thái Món hàng Thu hộ Tổng cước Chưa c…" at bounding box center [144, 19] width 289 height 26
click at [178, 21] on input "0905251859" at bounding box center [168, 18] width 175 height 16
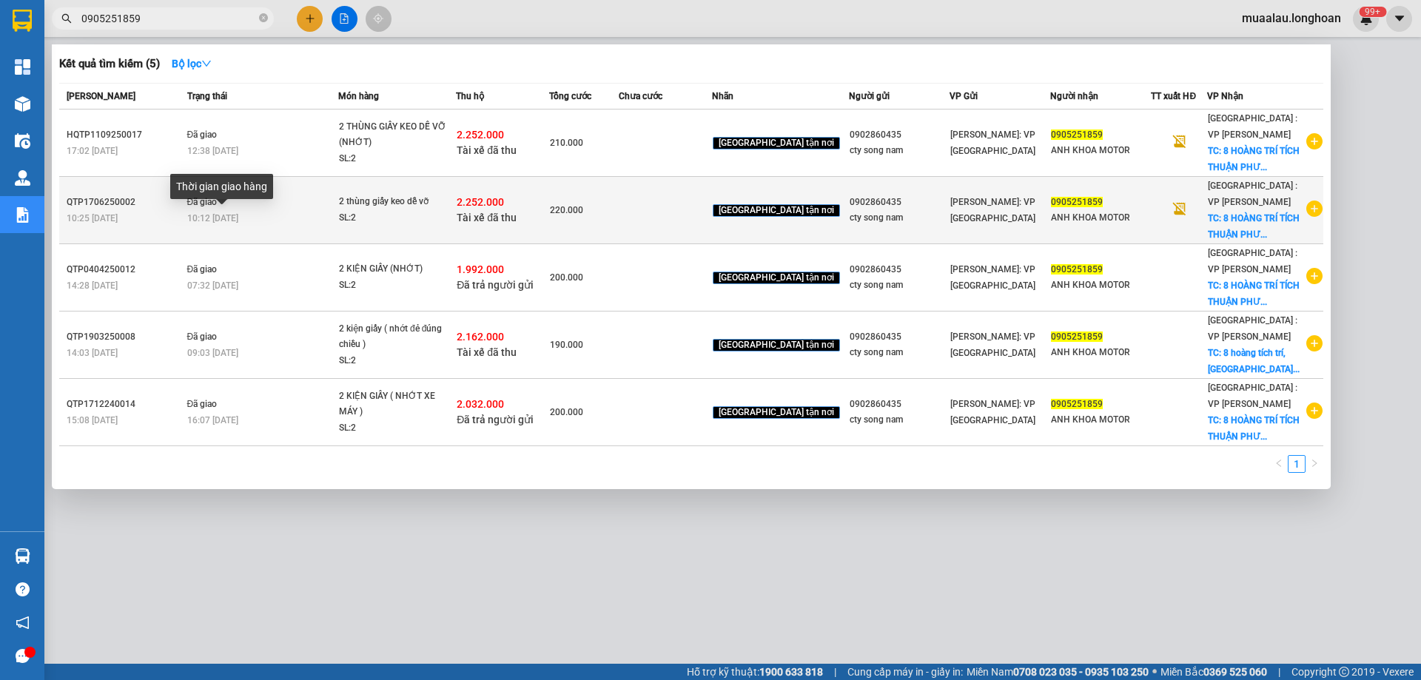
click at [238, 215] on span "10:12 - 19/06" at bounding box center [212, 218] width 51 height 10
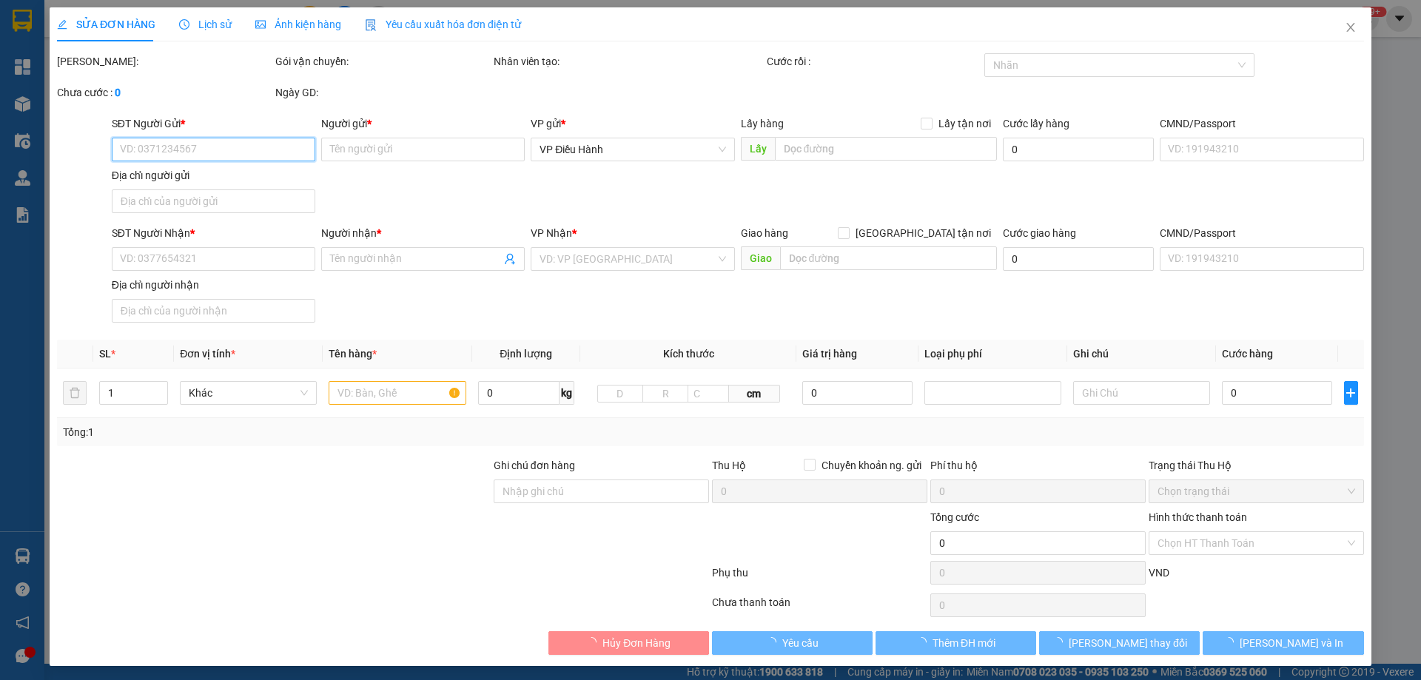
type input "0902860435"
type input "cty song nam"
type input "0905251859"
type input "ANH KHOA MOTOR"
checkbox input "true"
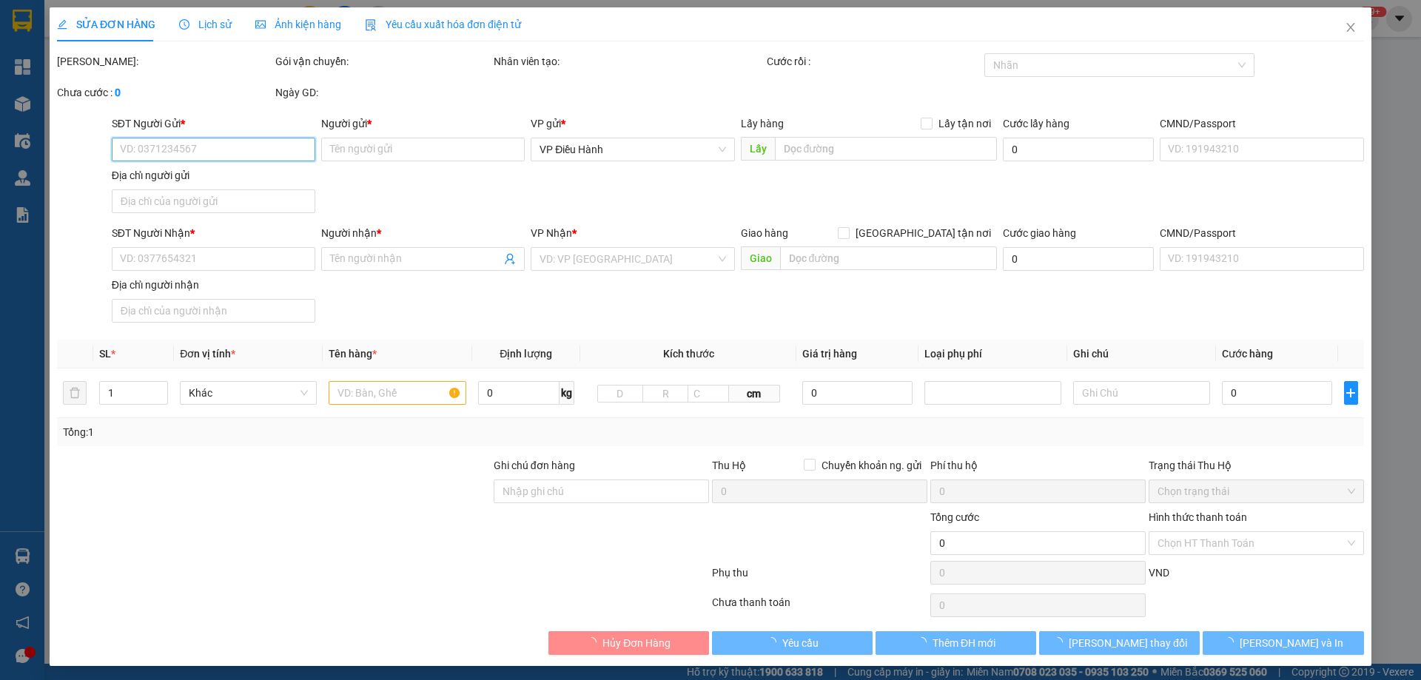
type input "8 HOÀNG TRÍ TÍCH THUẬN PHƯỚC HẢI CHÂU đà nẵng"
type input "hàng nhớt- để đúng chiều mũi tên"
checkbox input "true"
type input "2.252.000"
type input "20.000"
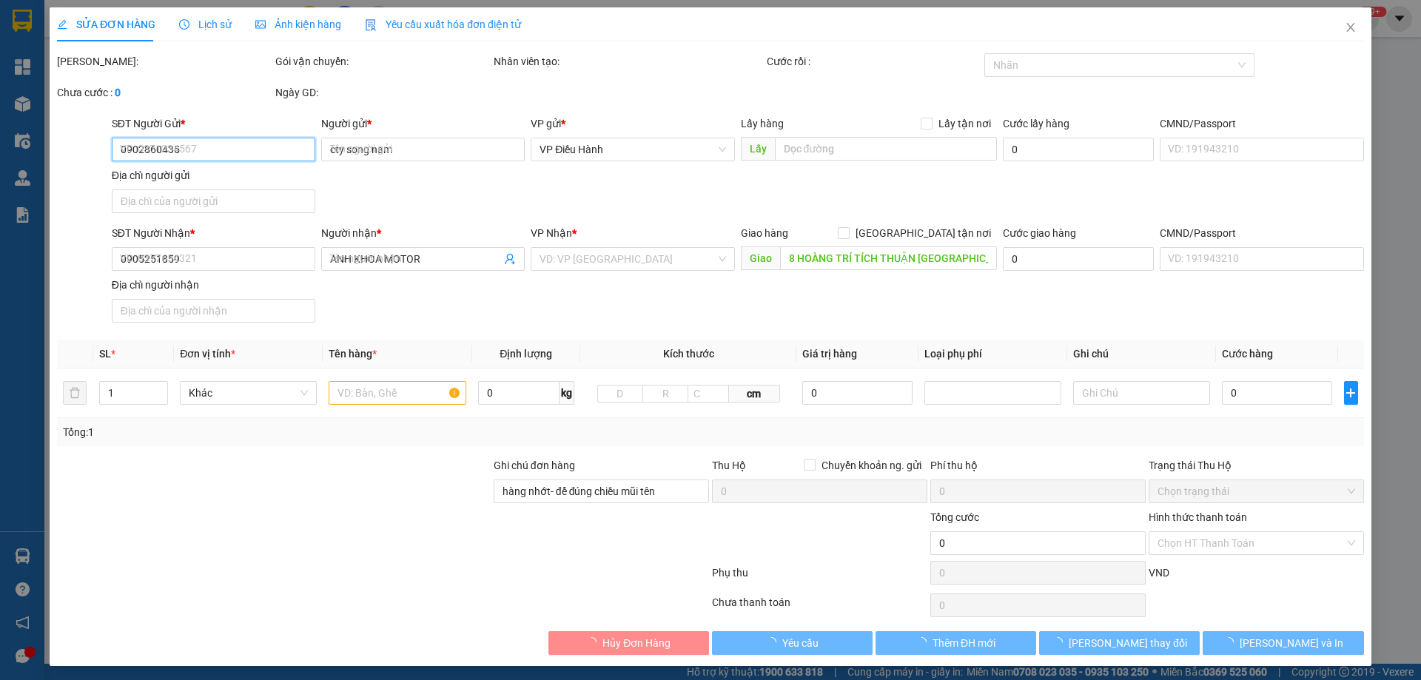
type input "220.000"
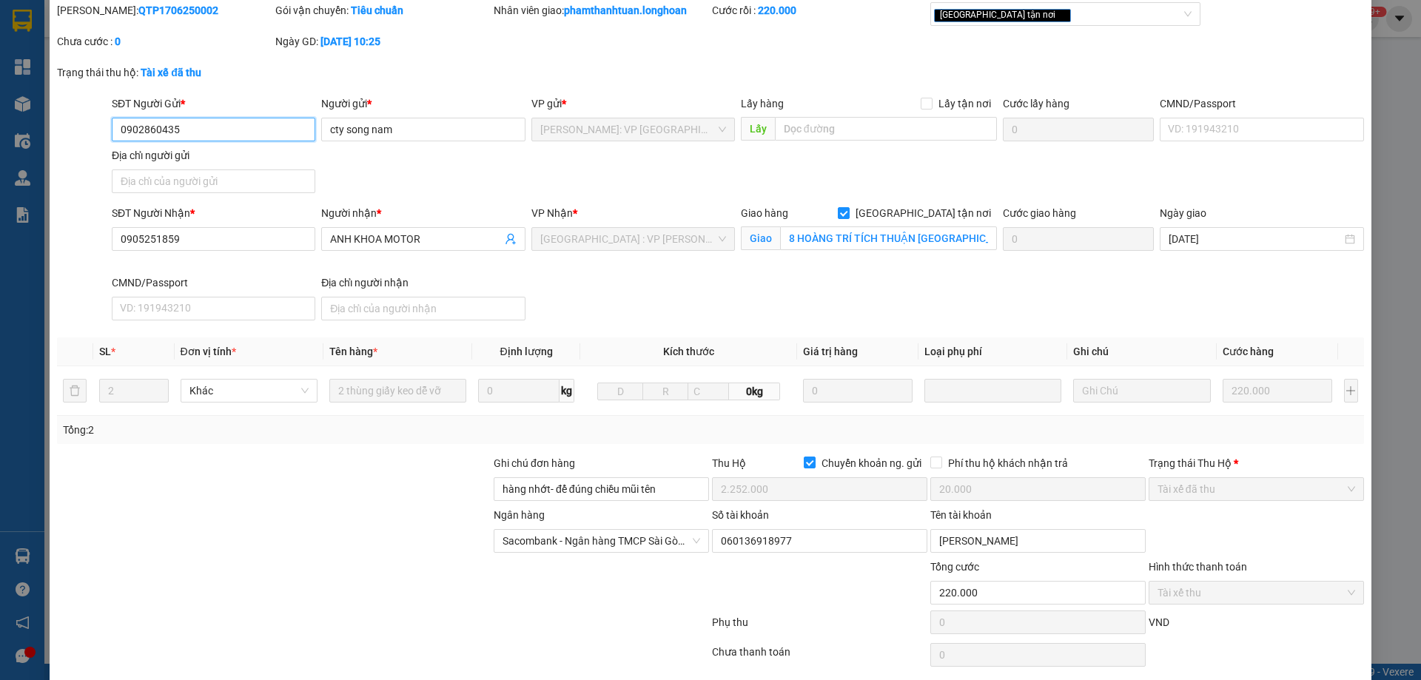
scroll to position [104, 0]
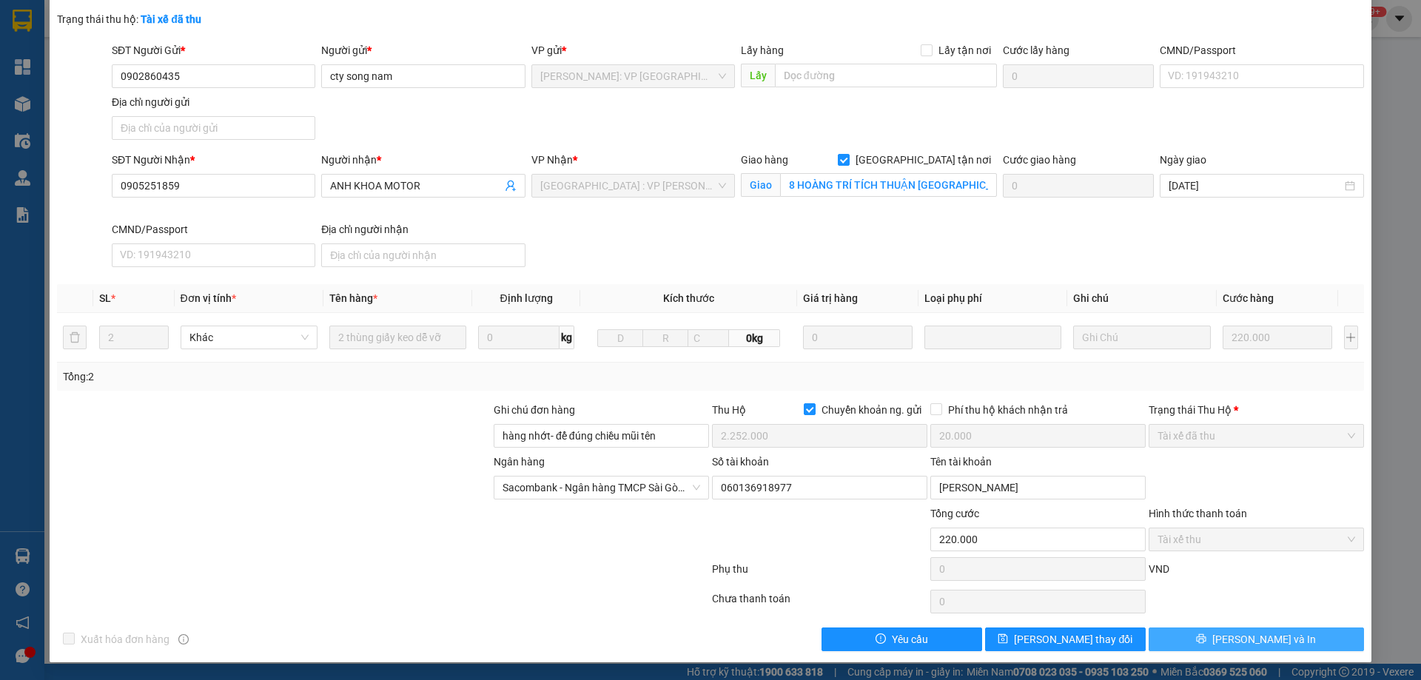
click at [1274, 638] on span "Lưu và In" at bounding box center [1265, 640] width 104 height 16
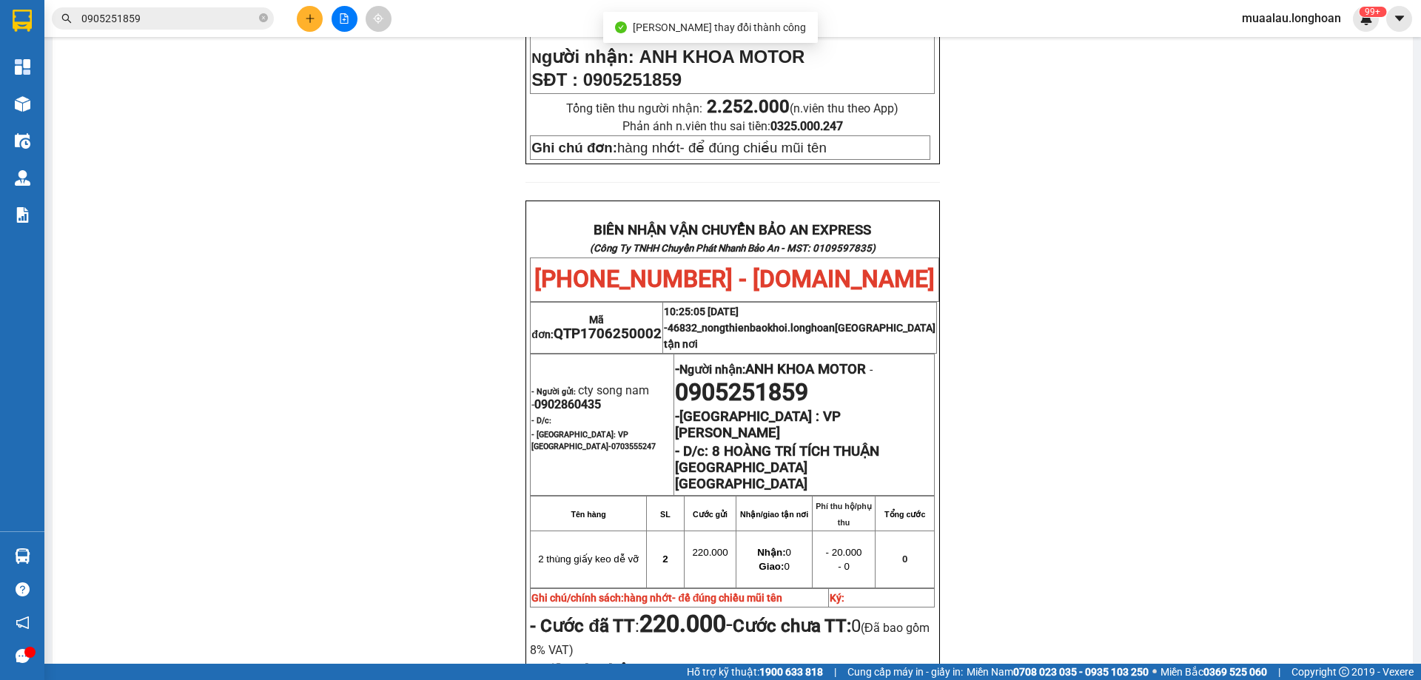
scroll to position [666, 0]
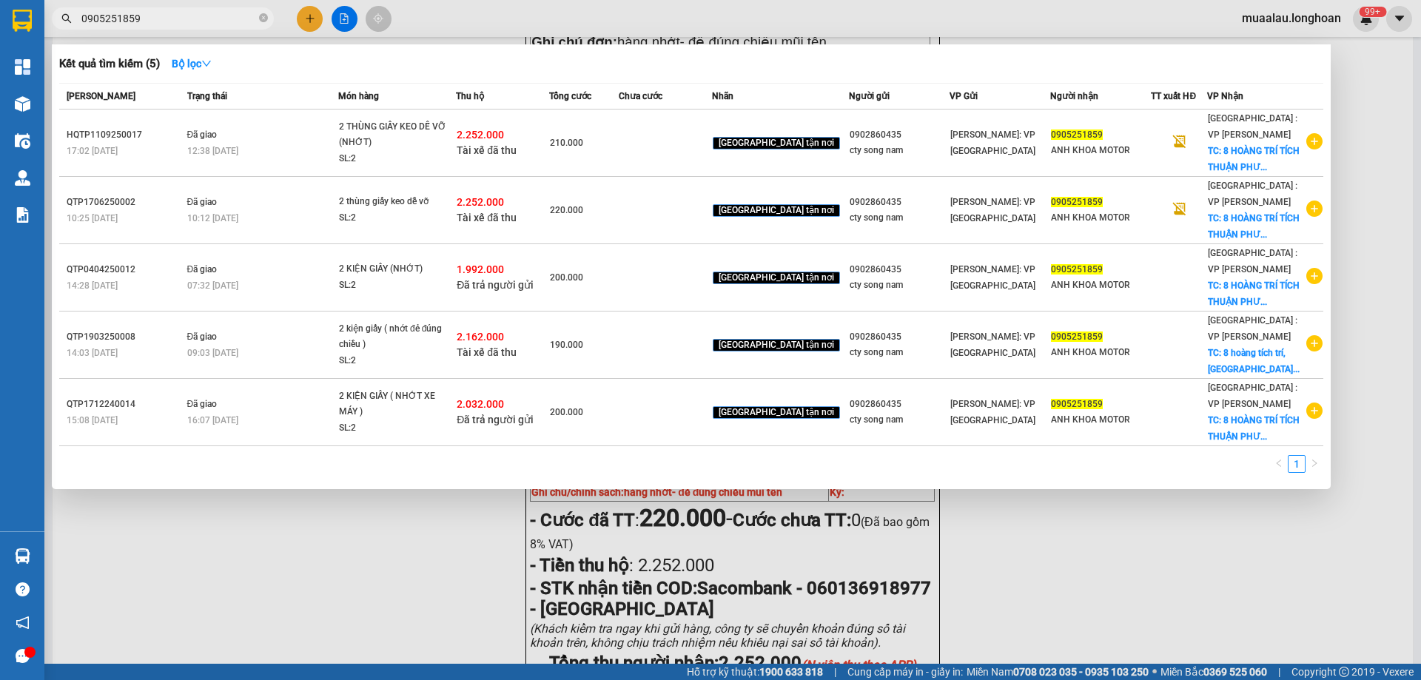
click at [161, 19] on input "0905251859" at bounding box center [168, 18] width 175 height 16
paste input "HQTP1109250017"
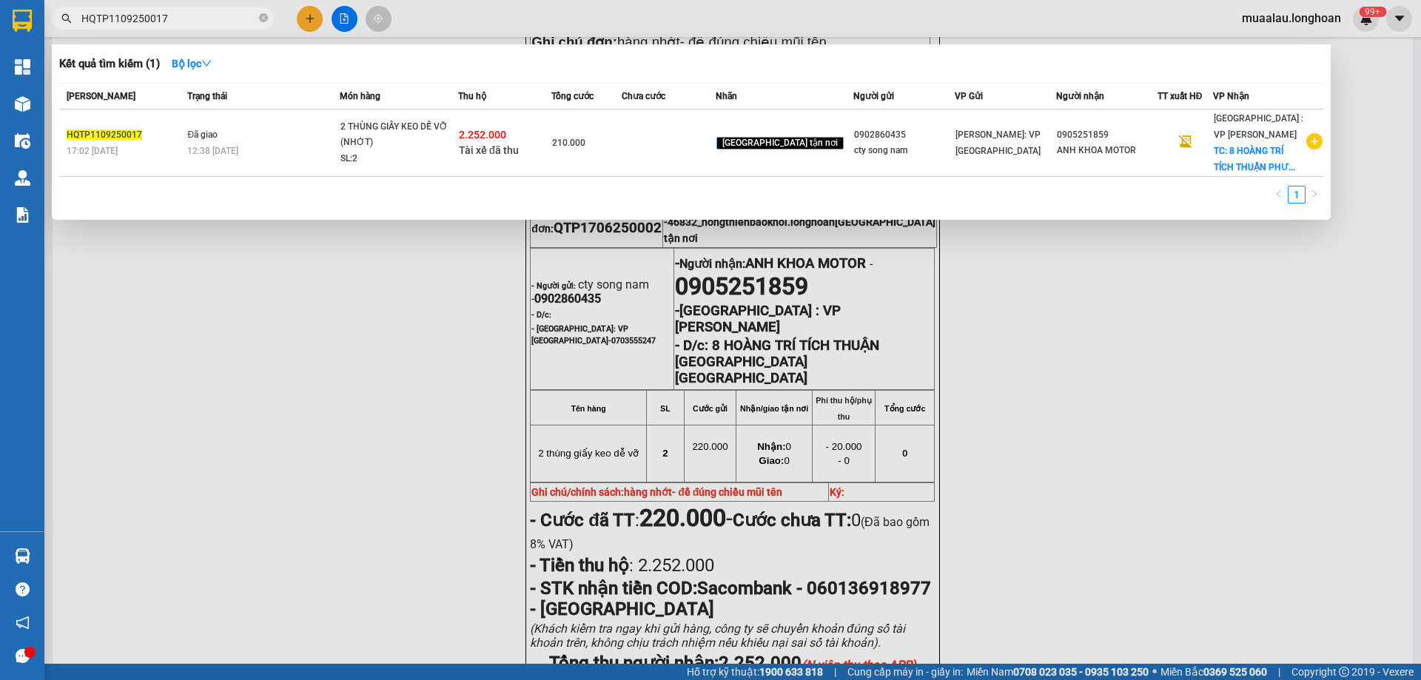
click at [180, 21] on input "HQTP1109250017" at bounding box center [168, 18] width 175 height 16
paste input "CM905"
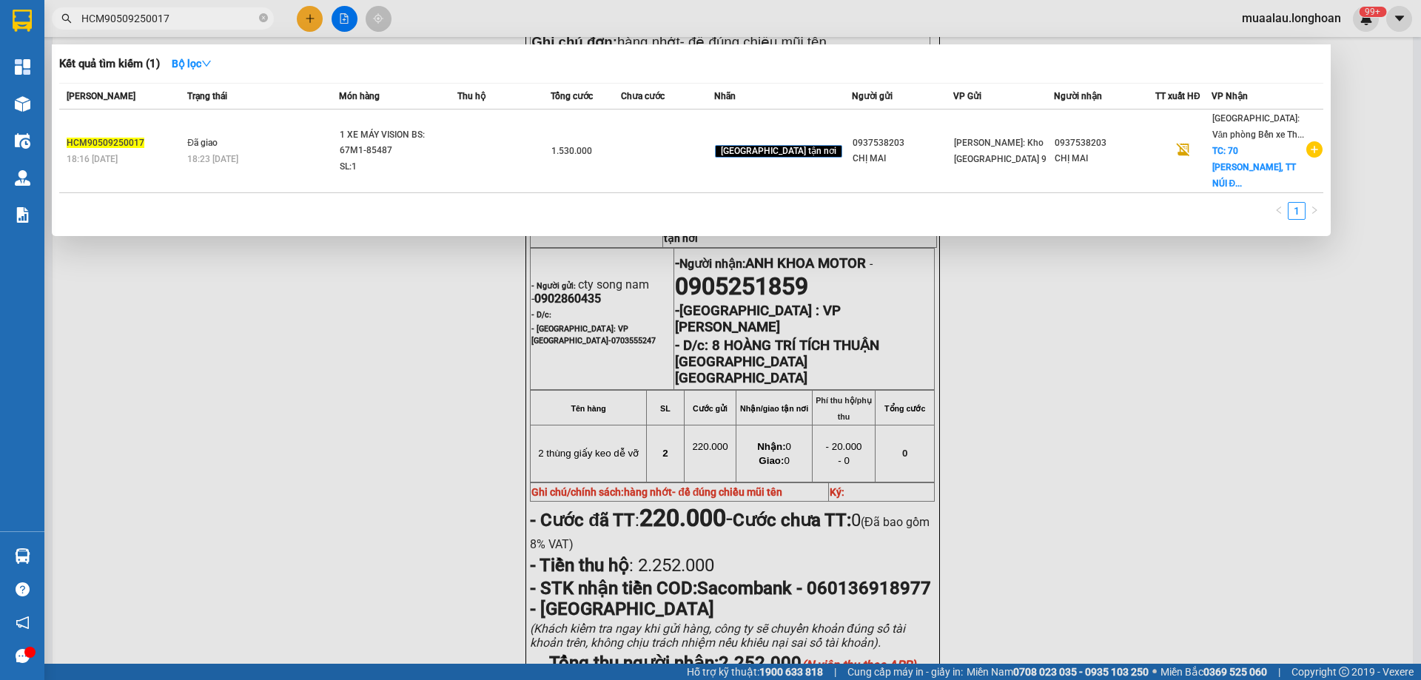
click at [176, 15] on input "HCM90509250017" at bounding box center [168, 18] width 175 height 16
paste input "0942879689"
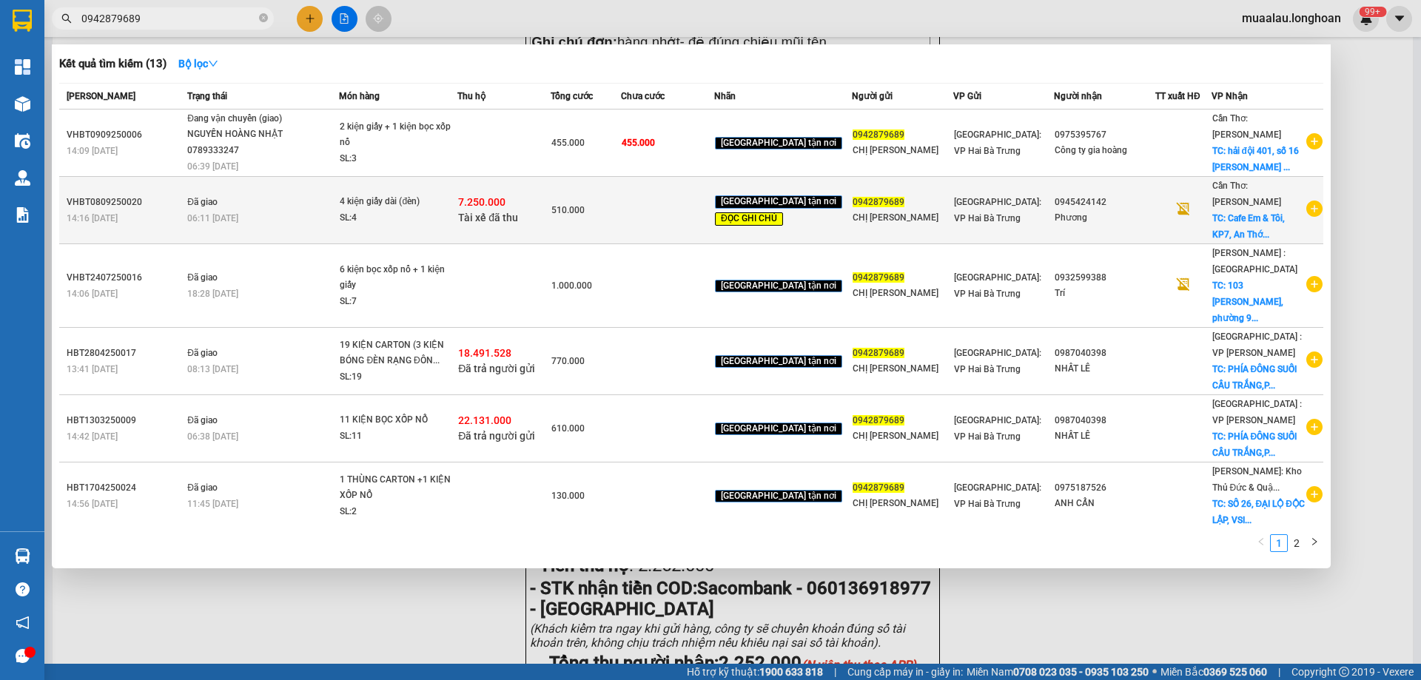
type input "0942879689"
click at [224, 222] on span "06:11 - 12/09" at bounding box center [212, 218] width 51 height 10
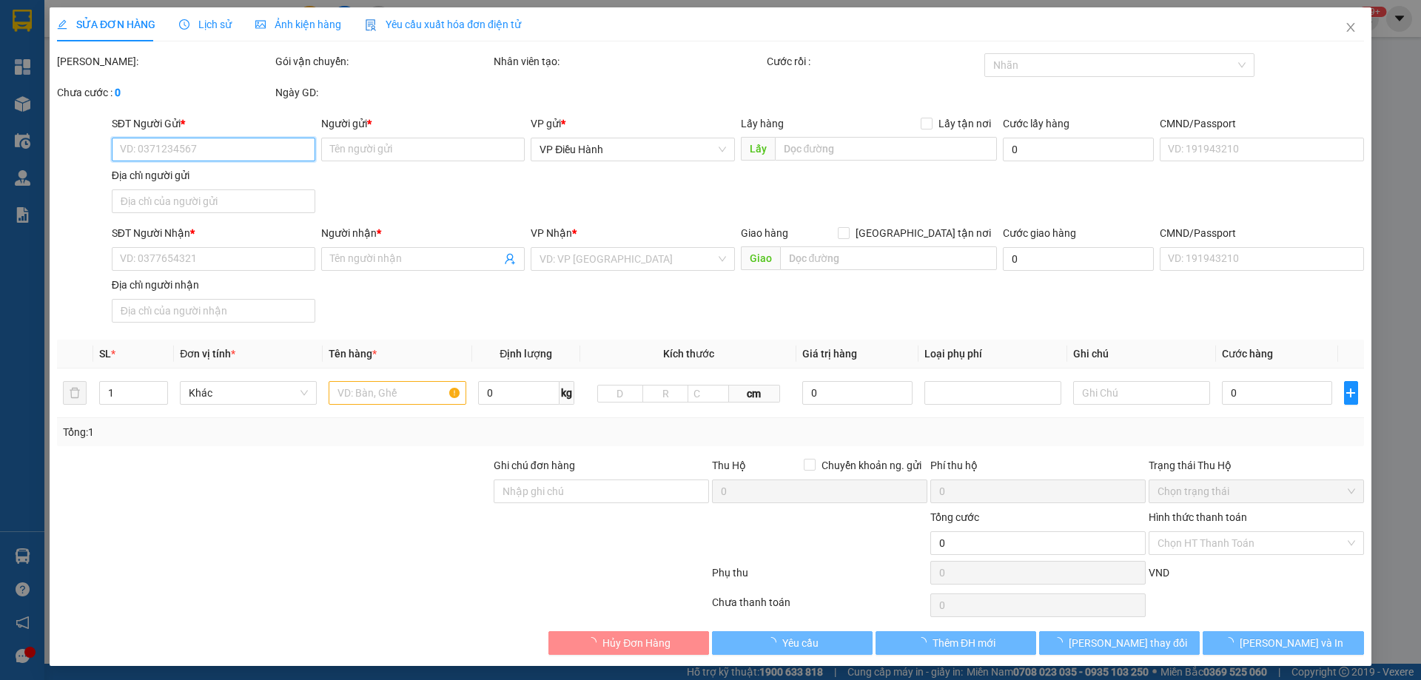
type input "0942879689"
type input "CHỊ HOA"
type input "0945424142"
type input "Phương"
checkbox input "true"
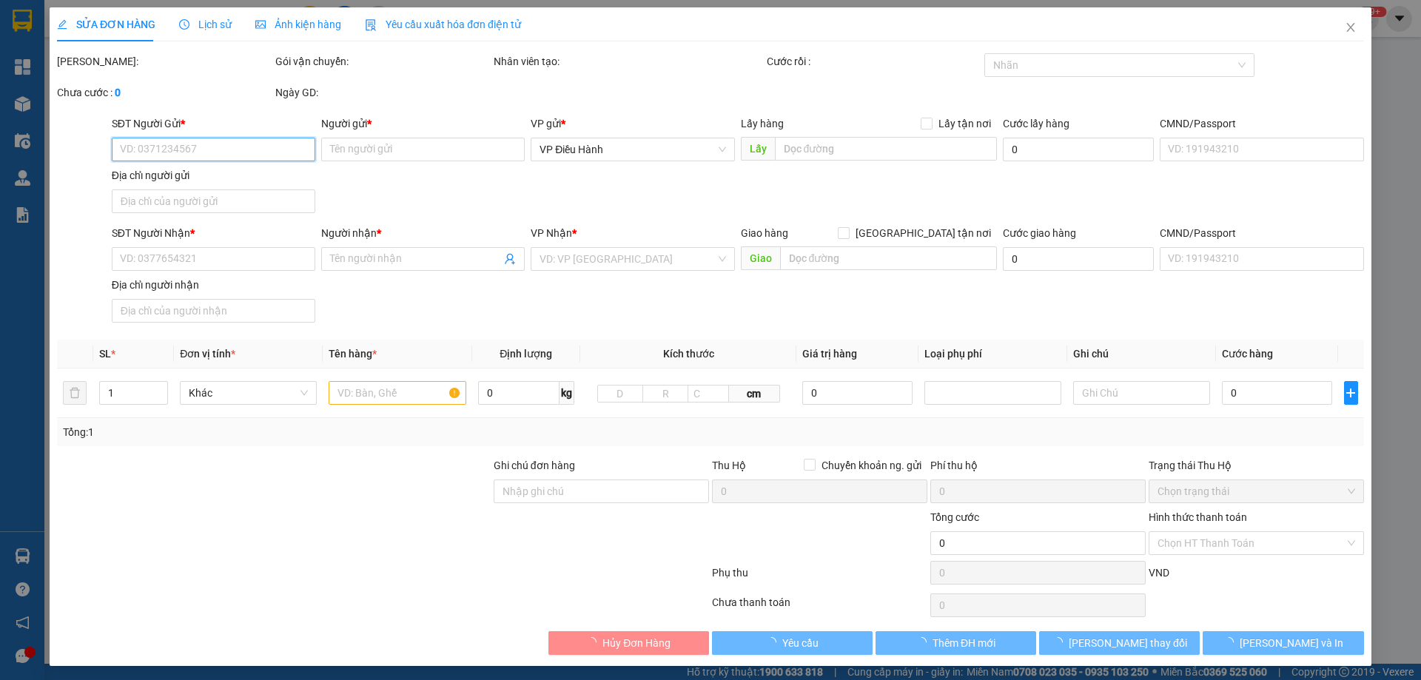
type input "Cafe Em & Tôi, KP7, An Thới, Phú Quốc, Kiên Giang"
type input "Hàng chính sách, giao nguyên kiện hư vỡ không đền"
checkbox input "true"
type input "7.250.000"
type input "25.000"
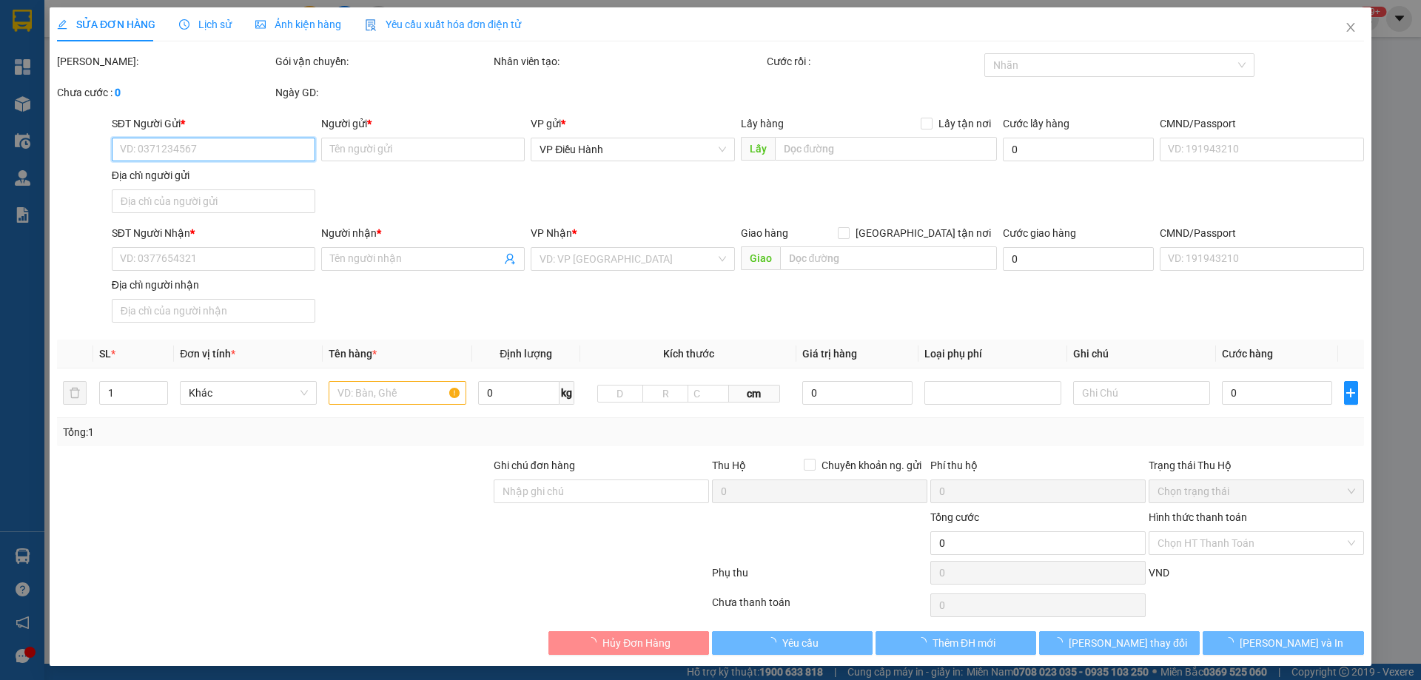
type input "510.000"
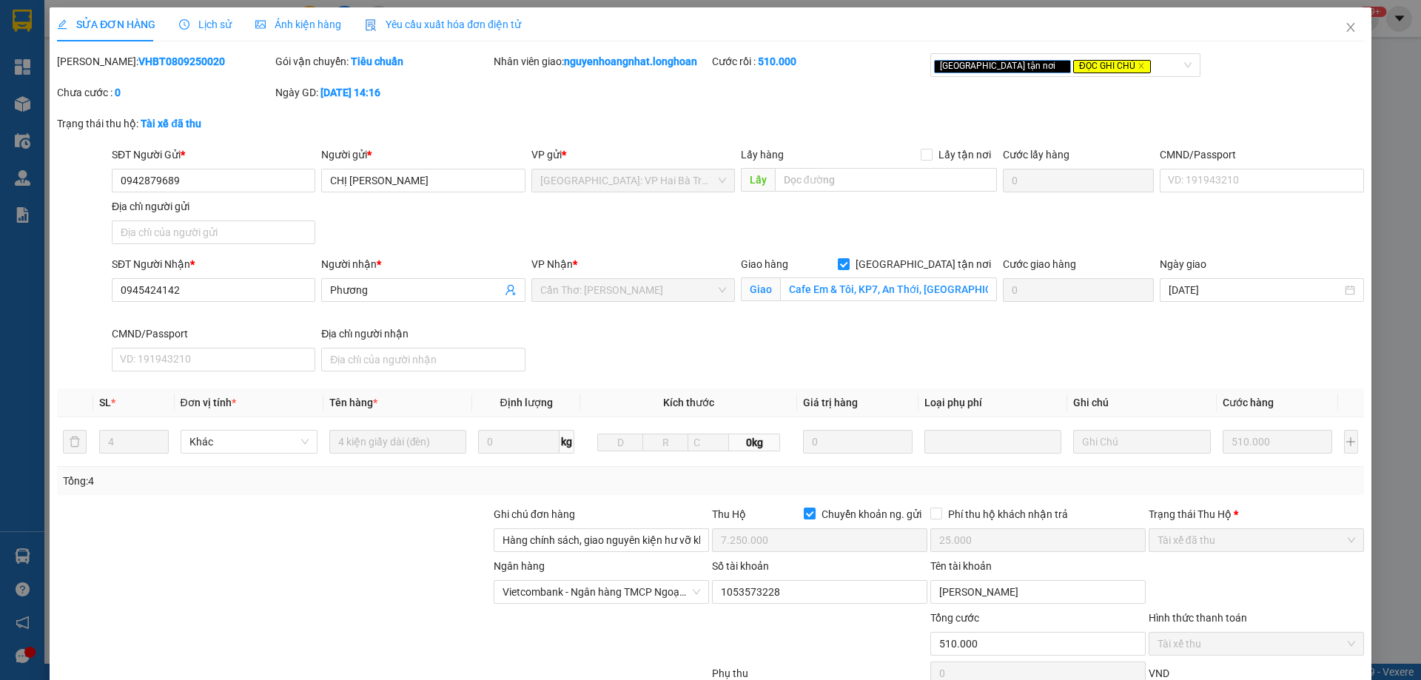
click at [138, 53] on div "Mã ĐH: VHBT0809250020" at bounding box center [164, 61] width 215 height 16
copy b "VHBT0809250020"
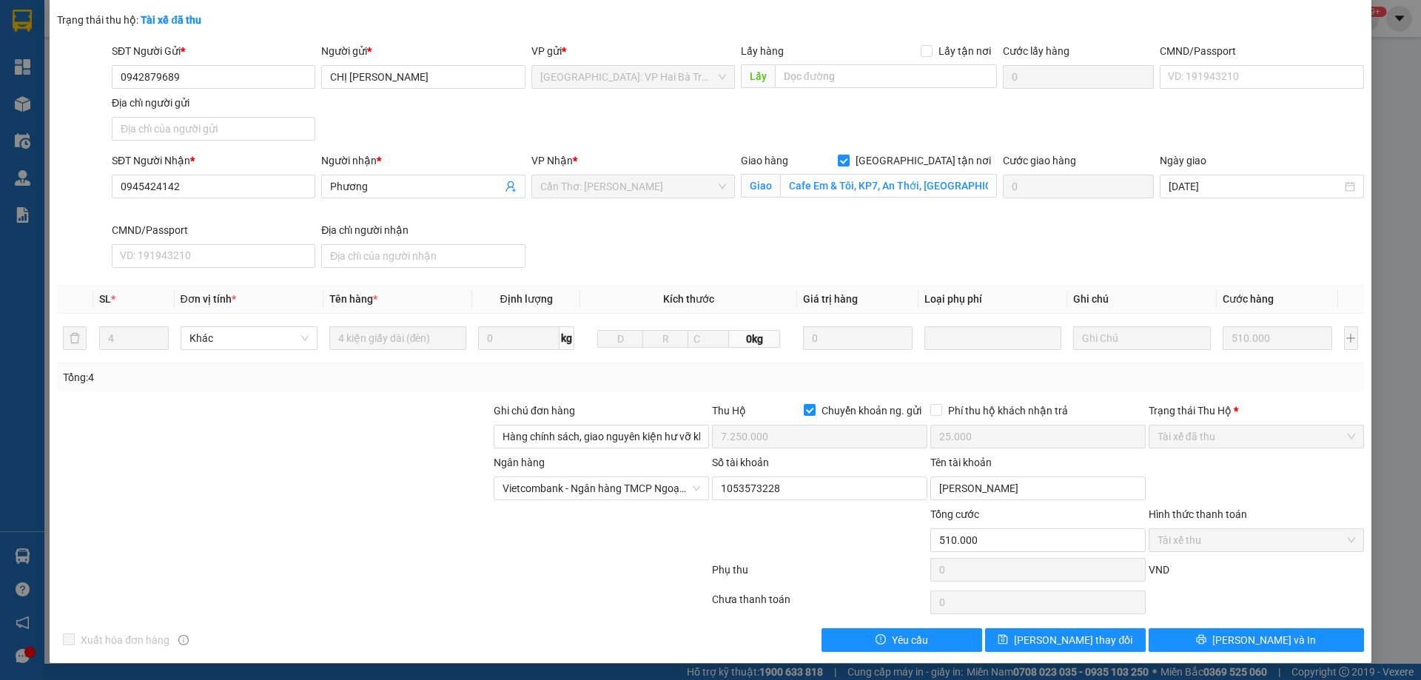
scroll to position [104, 0]
click at [1247, 642] on span "Lưu và In" at bounding box center [1265, 640] width 104 height 16
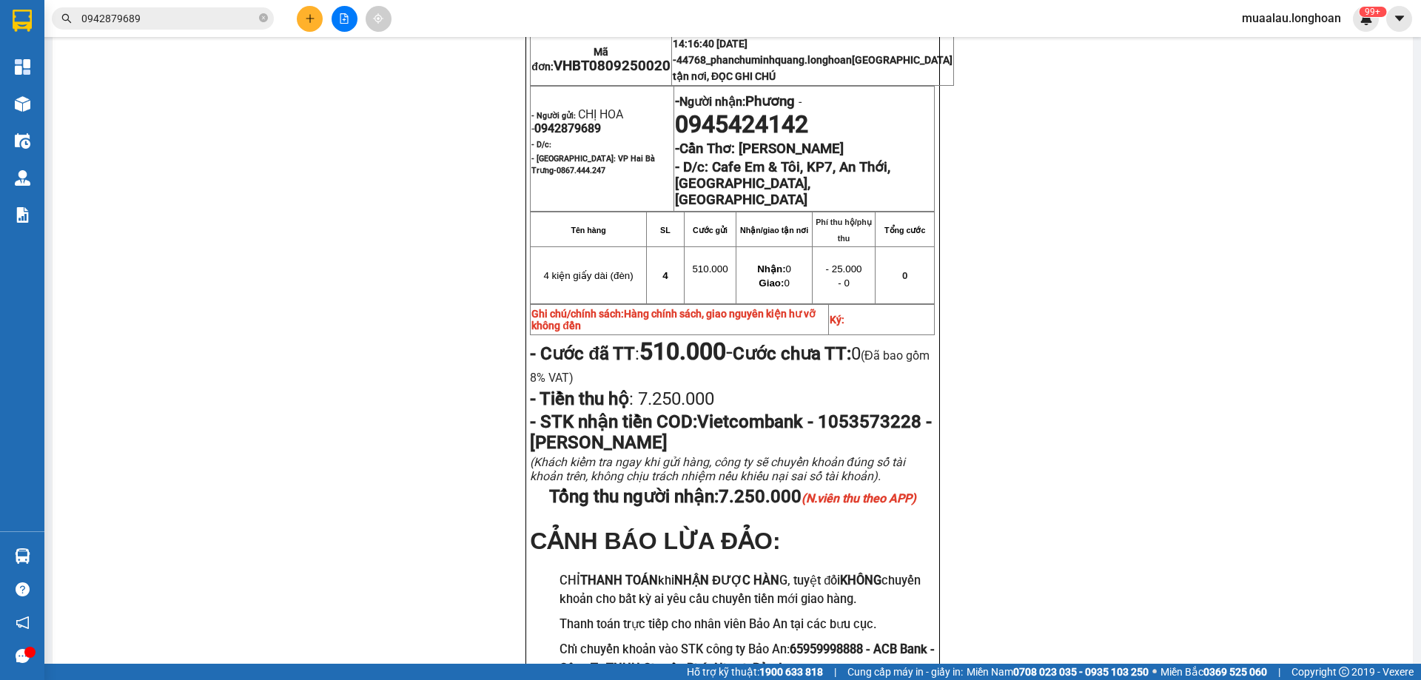
scroll to position [803, 0]
